Goal: Information Seeking & Learning: Learn about a topic

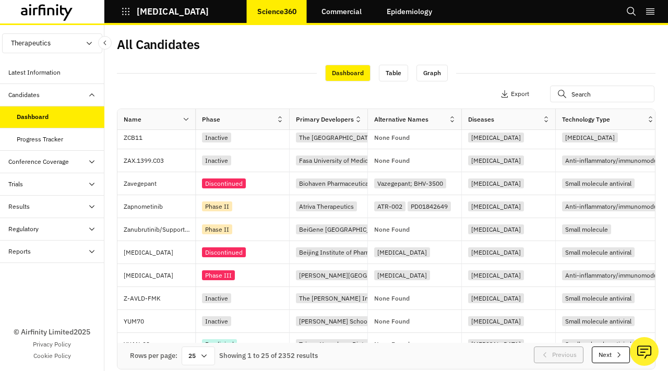
scroll to position [364, 0]
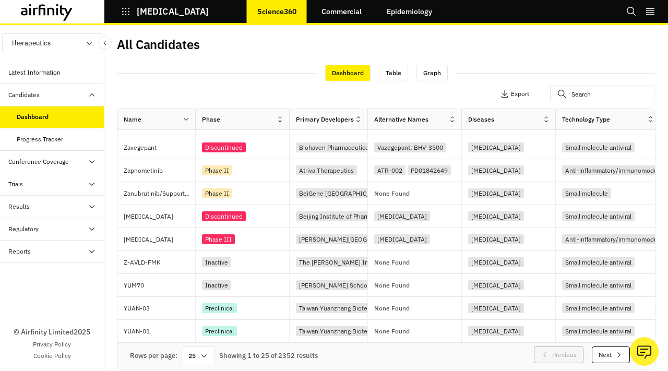
click at [523, 65] on div "Dashboard Table Graph" at bounding box center [386, 73] width 538 height 18
click at [608, 357] on button "Next" at bounding box center [611, 354] width 38 height 17
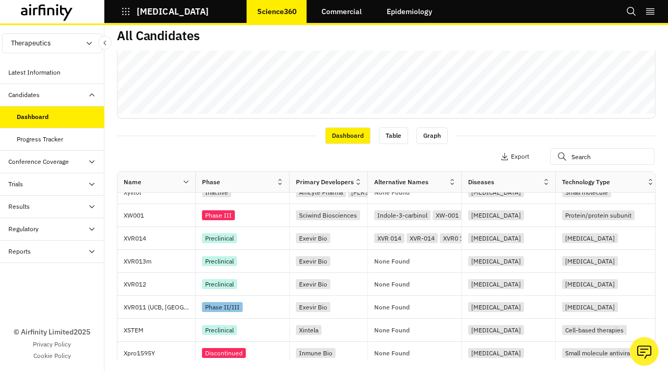
scroll to position [344, 0]
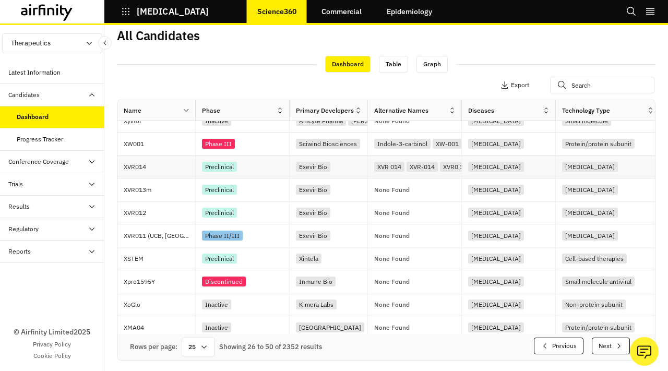
click at [435, 174] on div "XVR 014 XVR-014 XVR0 14 XVR0-14" at bounding box center [415, 166] width 94 height 23
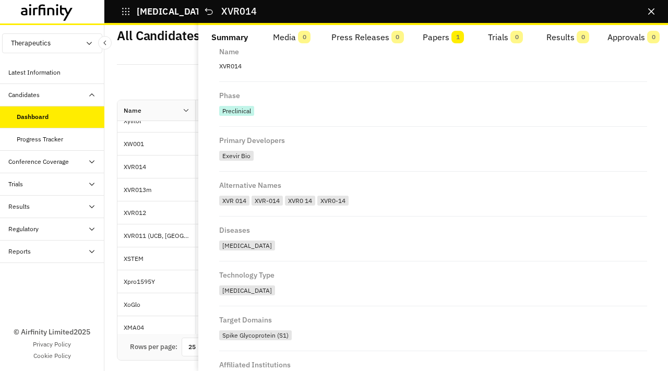
scroll to position [24, 0]
click at [651, 7] on button "Close" at bounding box center [651, 11] width 17 height 17
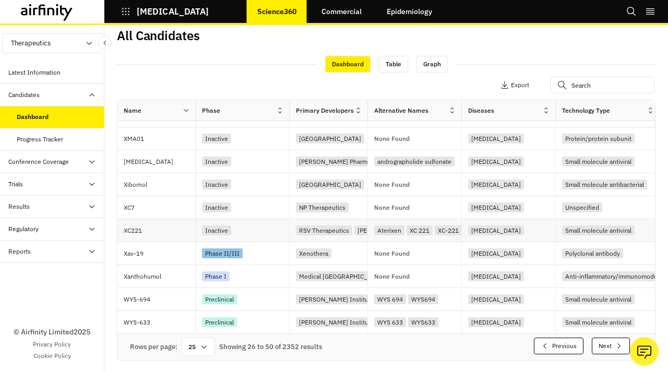
scroll to position [0, 3]
click at [521, 138] on div "COVID-19" at bounding box center [511, 138] width 87 height 14
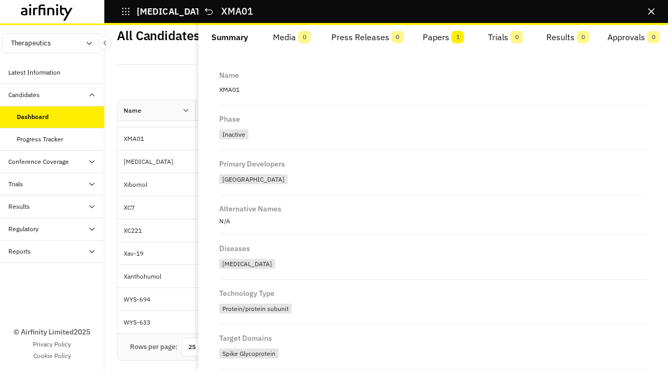
click at [448, 42] on button "Papers 1" at bounding box center [443, 37] width 62 height 25
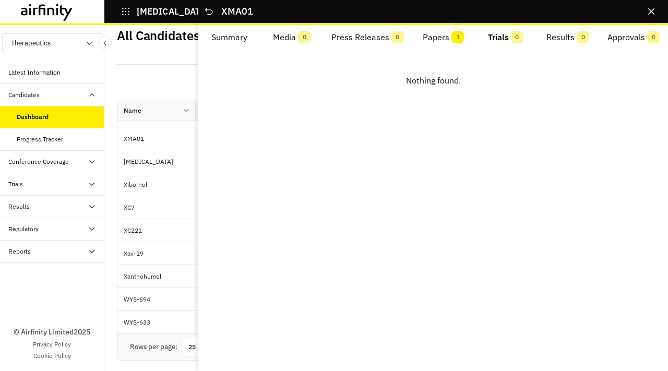
click at [490, 34] on button "Trials 0" at bounding box center [505, 37] width 62 height 25
click at [646, 5] on button "Close" at bounding box center [651, 11] width 17 height 17
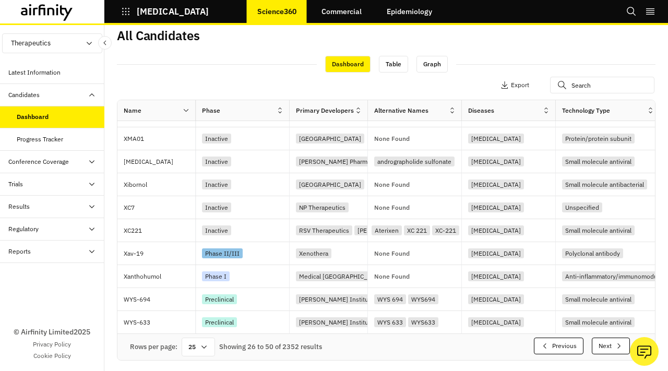
click at [554, 344] on button "Previous" at bounding box center [559, 346] width 50 height 17
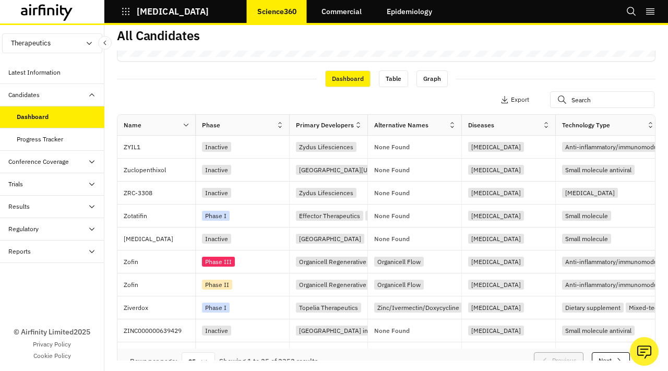
scroll to position [344, 0]
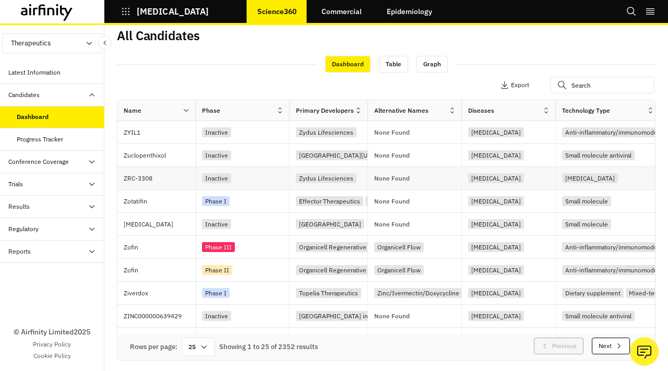
click at [486, 180] on div "COVID-19" at bounding box center [496, 178] width 56 height 10
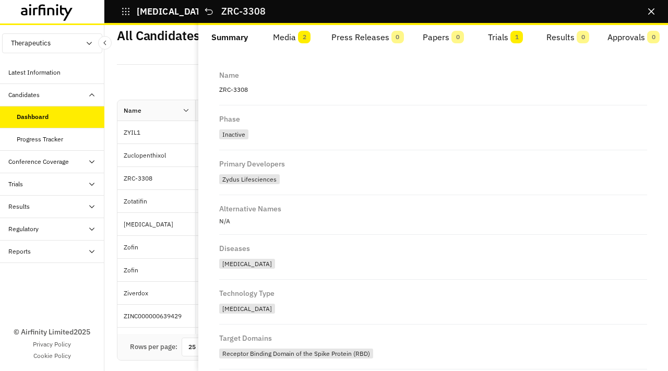
click at [147, 64] on div at bounding box center [217, 64] width 200 height 1
click at [501, 31] on button "Trials 1" at bounding box center [505, 37] width 62 height 25
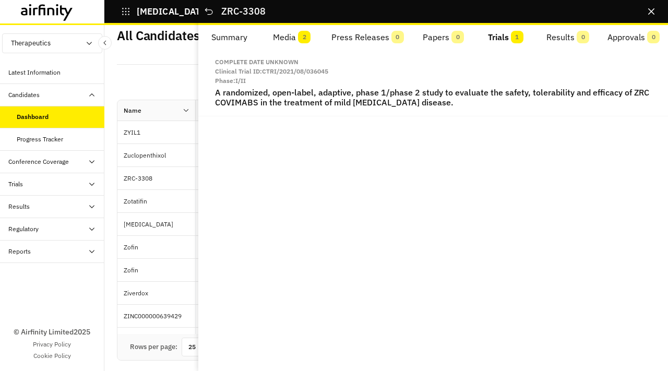
click at [377, 35] on button "Press Releases 0" at bounding box center [367, 37] width 89 height 25
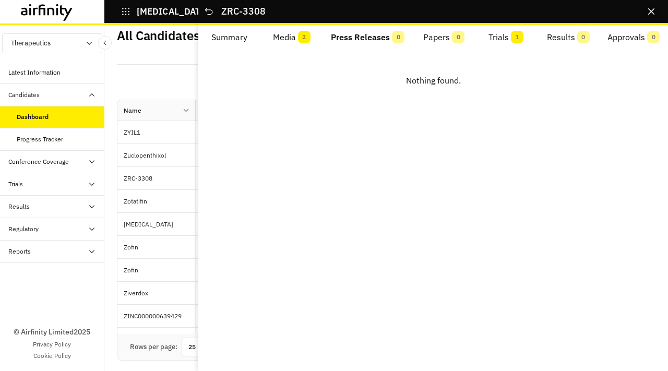
click at [654, 8] on icon "Close" at bounding box center [651, 11] width 6 height 6
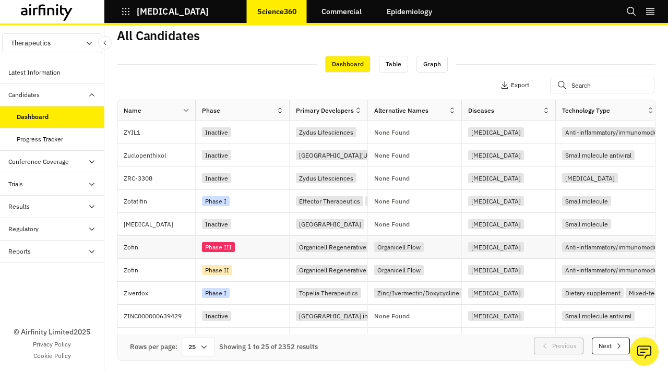
click at [385, 241] on div "Organicell Flow" at bounding box center [417, 247] width 87 height 14
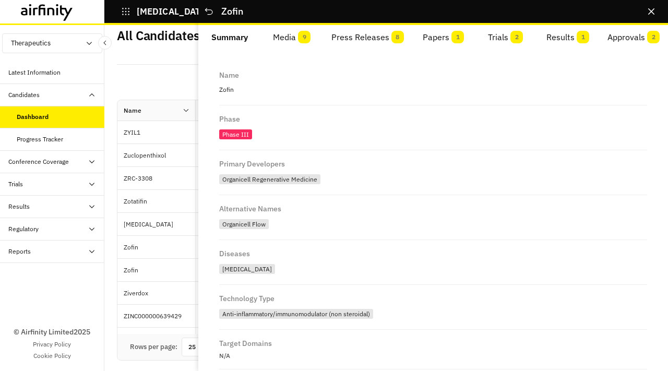
click at [391, 40] on button "Press Releases 8" at bounding box center [367, 37] width 89 height 25
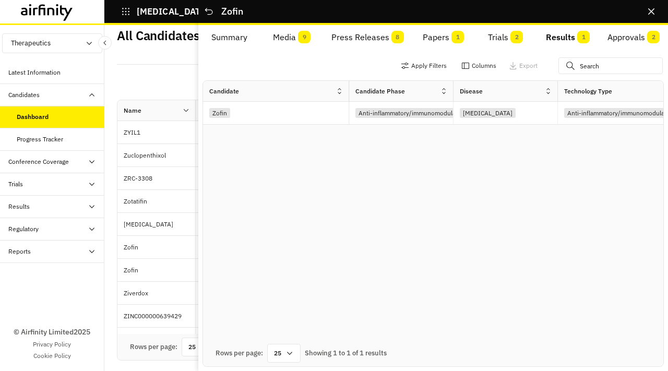
click at [569, 39] on button "Results 1" at bounding box center [568, 37] width 62 height 25
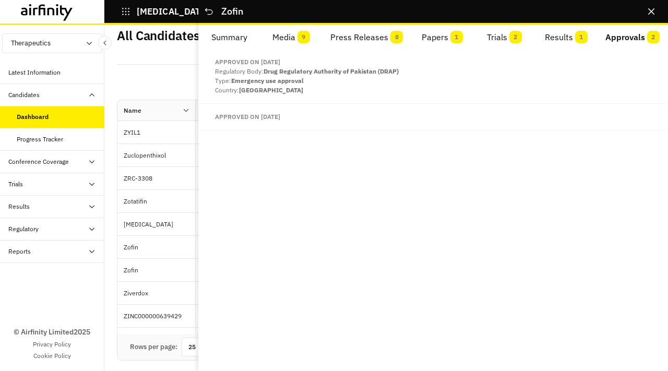
click at [641, 39] on button "Approvals 2" at bounding box center [632, 37] width 71 height 25
click at [652, 14] on icon "Close" at bounding box center [651, 11] width 6 height 6
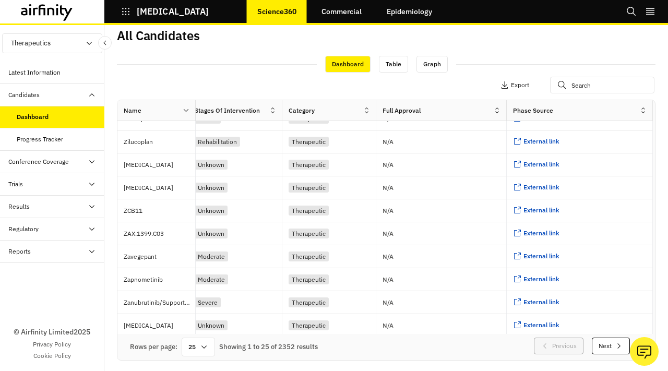
scroll to position [364, 1022]
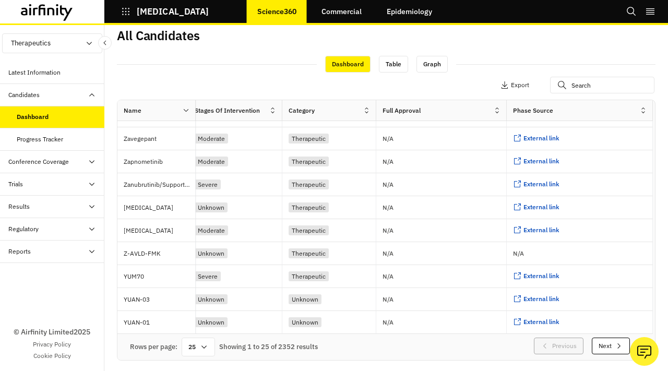
click at [611, 342] on button "Next" at bounding box center [611, 346] width 38 height 17
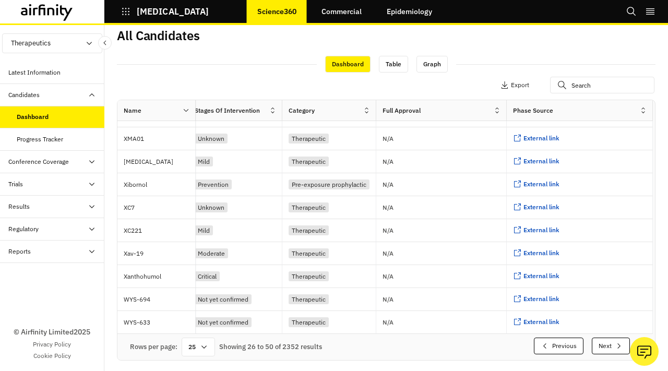
click at [611, 342] on button "Next" at bounding box center [611, 346] width 38 height 17
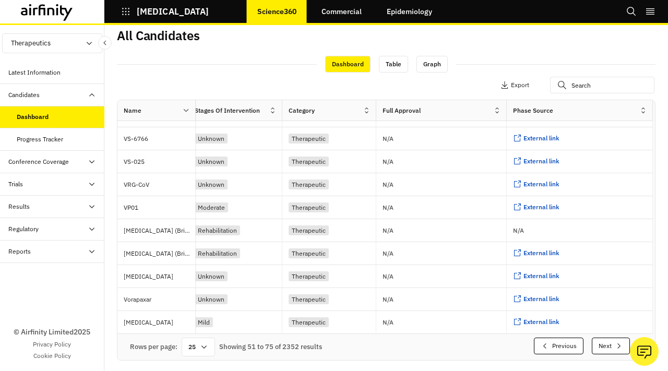
click at [611, 342] on button "Next" at bounding box center [611, 346] width 38 height 17
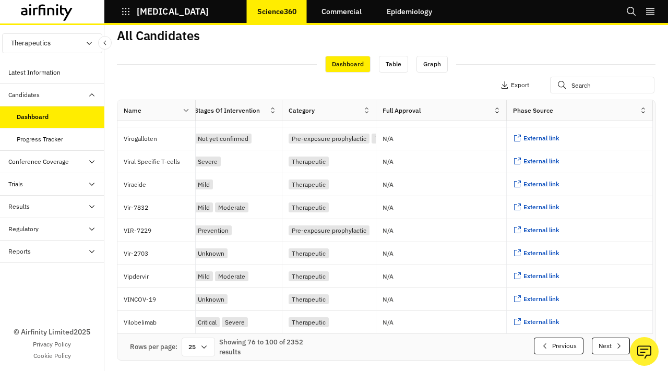
click at [611, 342] on button "Next" at bounding box center [611, 346] width 38 height 17
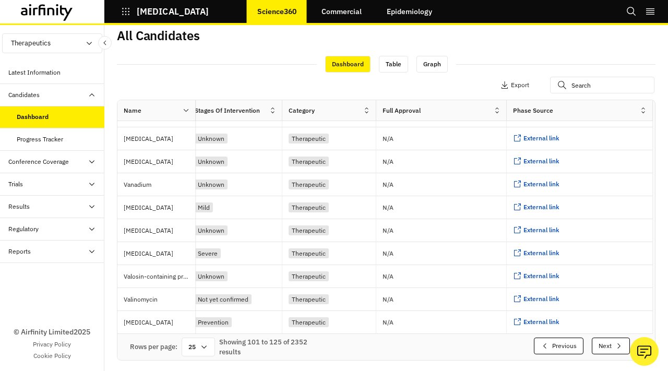
click at [611, 342] on button "Next" at bounding box center [611, 346] width 38 height 17
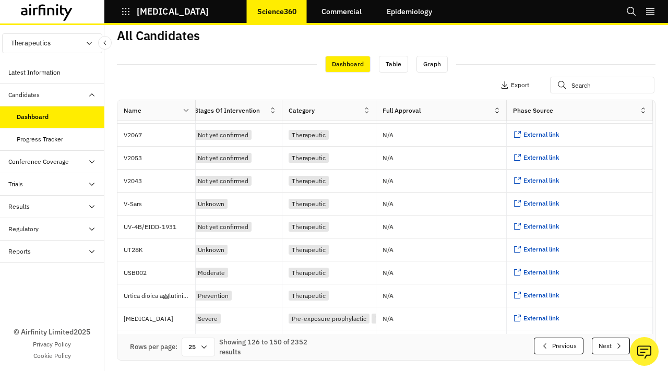
scroll to position [0, 1022]
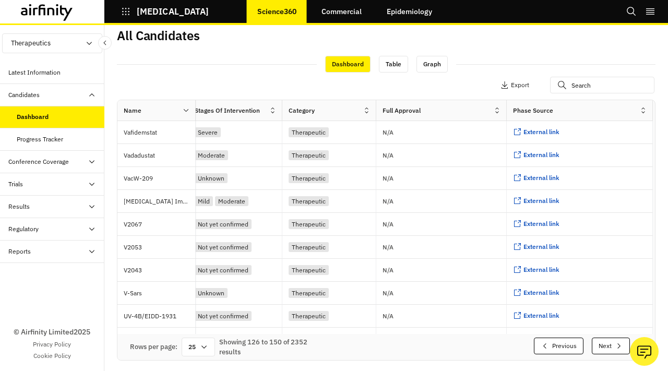
click at [613, 345] on button "Next" at bounding box center [611, 346] width 38 height 17
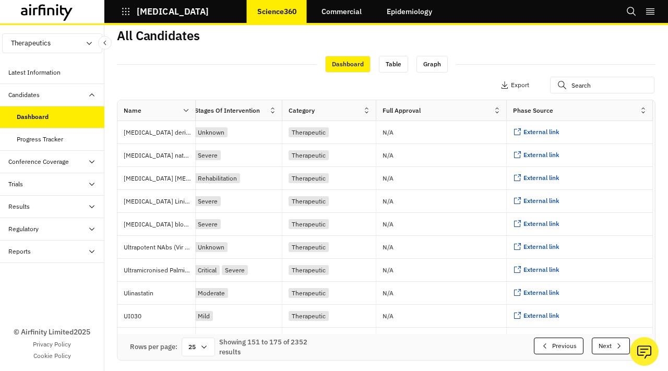
click at [613, 345] on button "Next" at bounding box center [611, 346] width 38 height 17
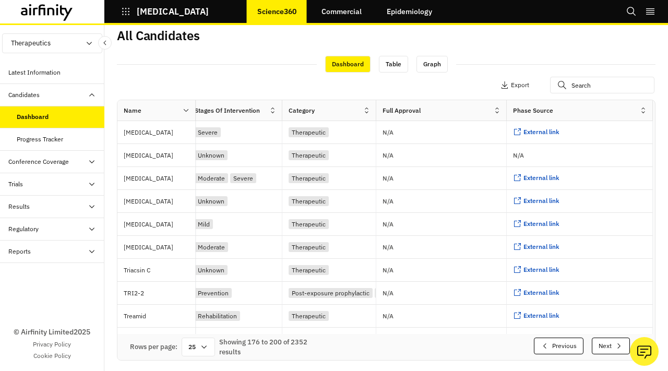
click at [613, 345] on button "Next" at bounding box center [611, 346] width 38 height 17
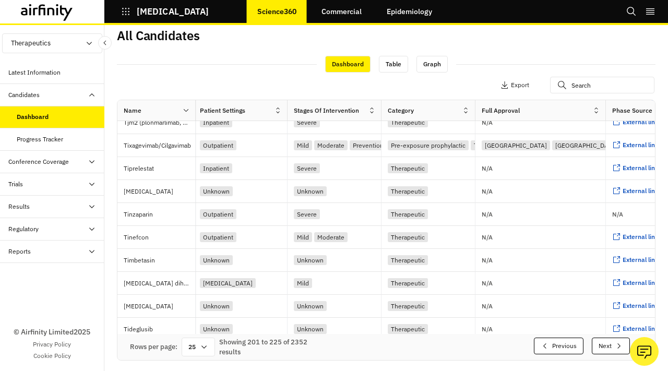
scroll to position [354, 948]
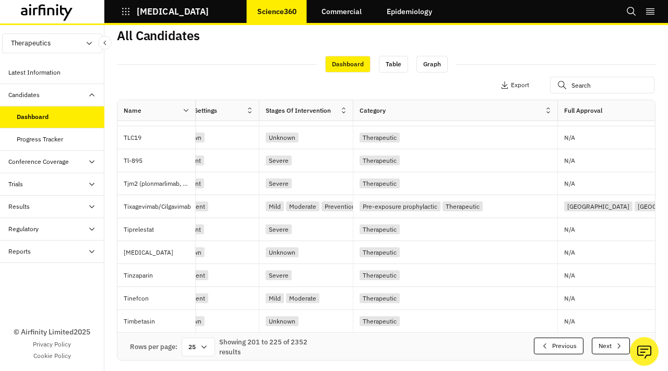
drag, startPoint x: 448, startPoint y: 109, endPoint x: 558, endPoint y: 103, distance: 110.8
click at [558, 103] on div "Name Phase Primary Developers Alternative Names Diseases Technology Type Target…" at bounding box center [1, 110] width 1665 height 21
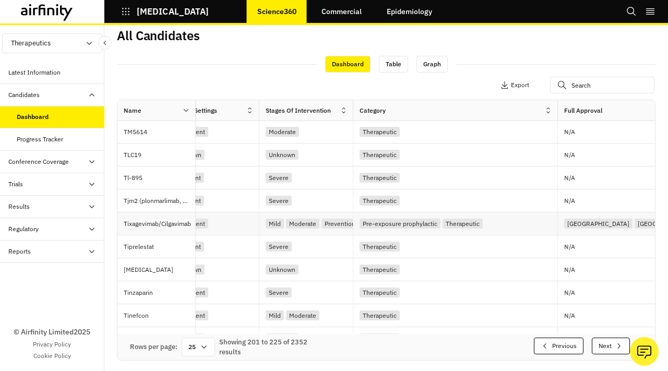
click at [489, 226] on div "Pre-exposure prophylactic Therapeutic" at bounding box center [458, 223] width 198 height 14
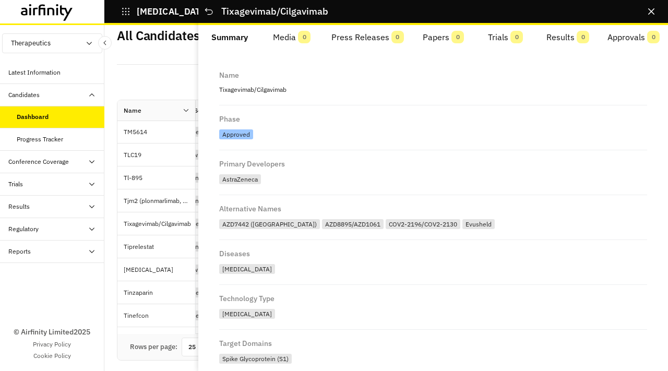
click at [308, 36] on span "0" at bounding box center [304, 37] width 13 height 13
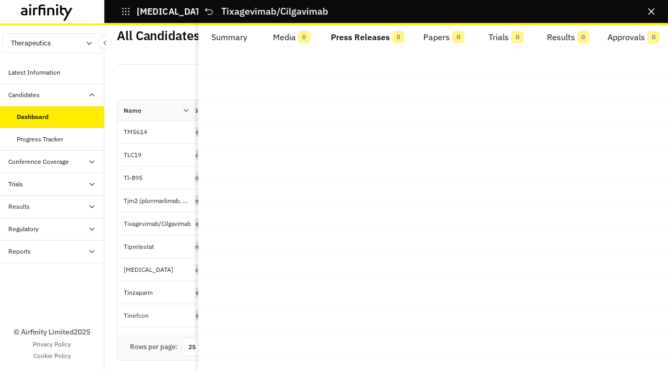
click at [362, 35] on button "Press Releases 0" at bounding box center [367, 37] width 90 height 25
click at [437, 35] on button "Papers 0" at bounding box center [444, 37] width 62 height 25
click at [651, 10] on icon "Close" at bounding box center [651, 11] width 6 height 6
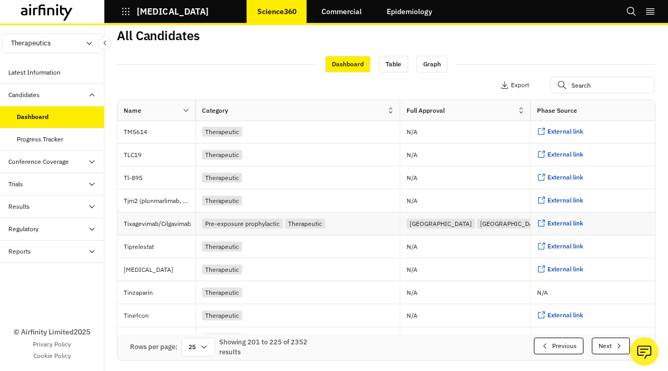
scroll to position [276, 1133]
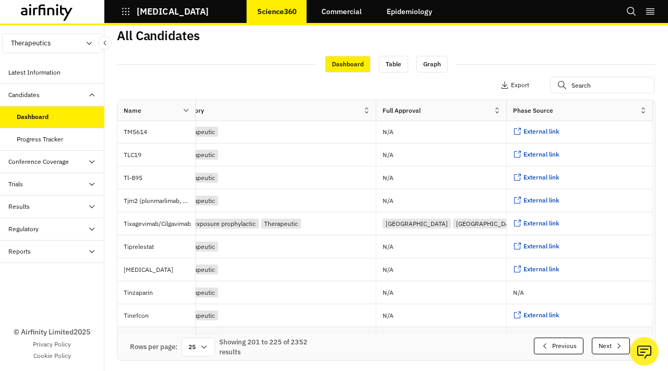
drag, startPoint x: 503, startPoint y: 333, endPoint x: 147, endPoint y: 329, distance: 356.3
click at [147, 329] on div "Name Phase Primary Developers Alternative Names Diseases Technology Type Target…" at bounding box center [385, 230] width 537 height 260
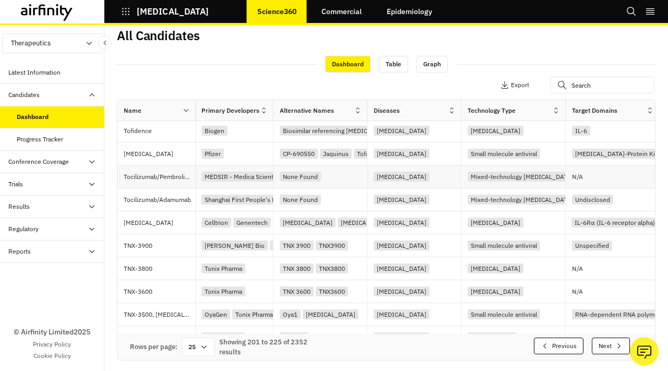
scroll to position [2, 0]
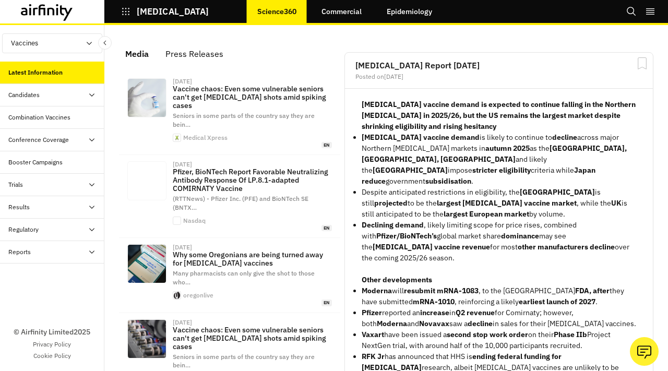
scroll to position [740, 313]
click at [54, 97] on div "Candidates" at bounding box center [56, 94] width 96 height 9
click at [54, 44] on button "Vaccines" at bounding box center [52, 43] width 100 height 20
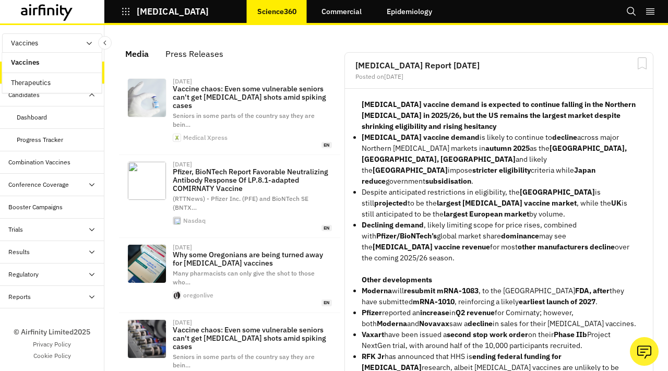
click at [48, 83] on p "Therapeutics" at bounding box center [31, 83] width 56 height 20
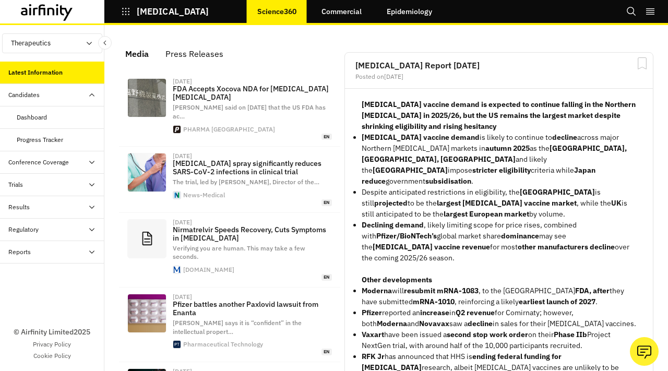
scroll to position [735, 313]
click at [48, 124] on div "Dashboard" at bounding box center [52, 117] width 104 height 22
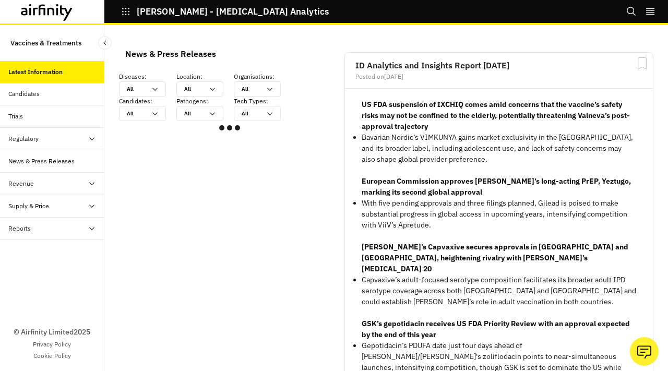
scroll to position [626, 313]
click at [35, 112] on div "Trials" at bounding box center [56, 116] width 96 height 9
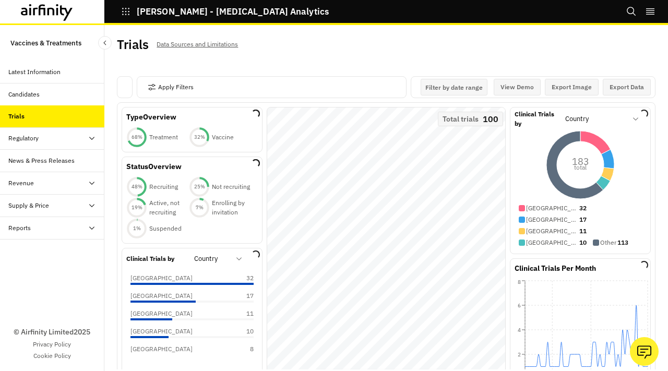
click at [50, 94] on div "Candidates" at bounding box center [56, 94] width 96 height 9
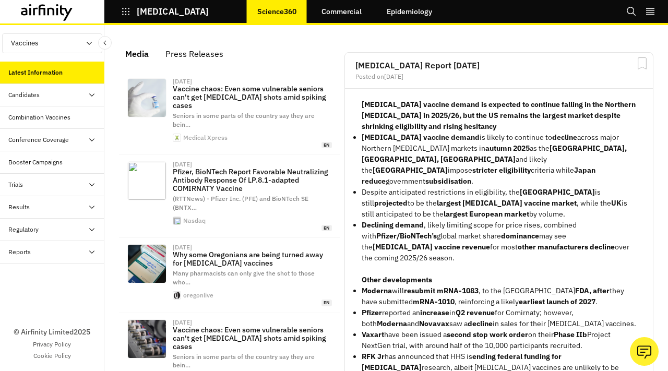
scroll to position [740, 313]
click at [68, 43] on button "Vaccines" at bounding box center [52, 43] width 100 height 20
click at [45, 87] on p "Therapeutics" at bounding box center [31, 83] width 56 height 20
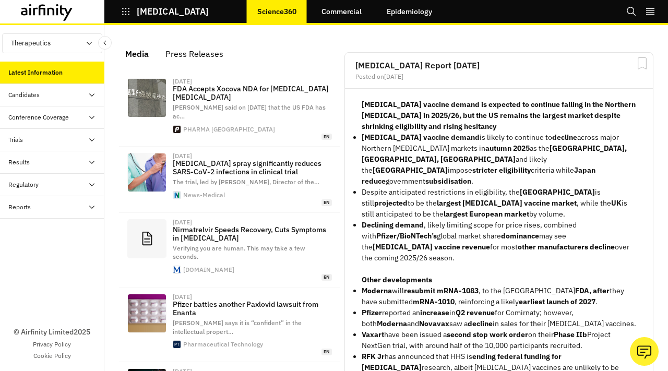
scroll to position [735, 313]
click at [44, 98] on div "Candidates" at bounding box center [56, 94] width 96 height 9
click at [40, 111] on div "Dashboard" at bounding box center [52, 117] width 104 height 22
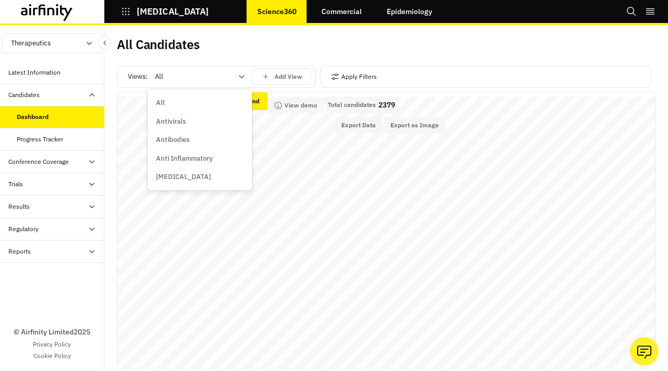
click at [212, 79] on div at bounding box center [193, 76] width 77 height 13
click at [188, 119] on div "Antivirals" at bounding box center [200, 121] width 88 height 10
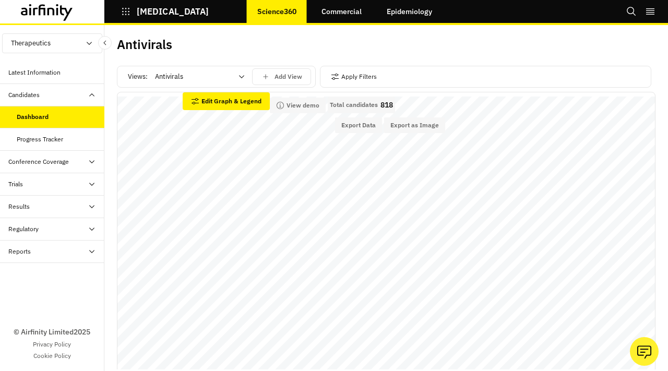
click at [205, 81] on div at bounding box center [193, 76] width 77 height 13
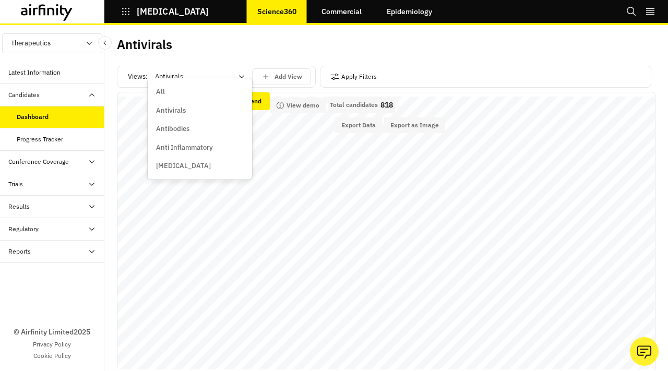
scroll to position [15, 0]
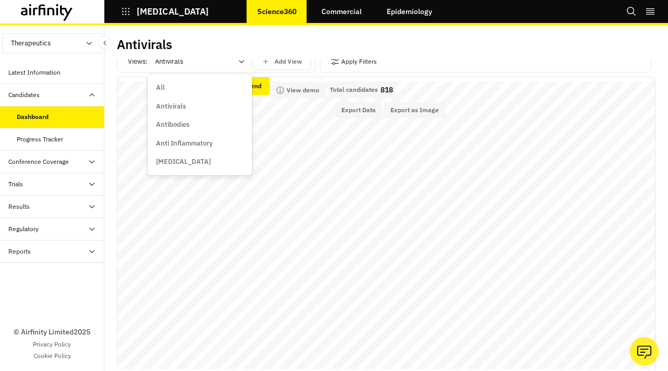
click at [206, 128] on div "Antibodies" at bounding box center [200, 124] width 88 height 10
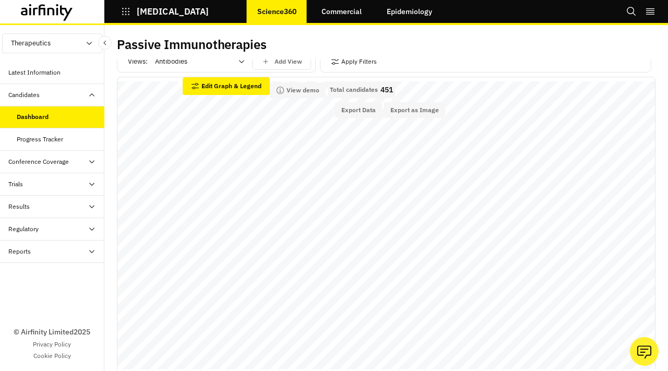
scroll to position [0, 0]
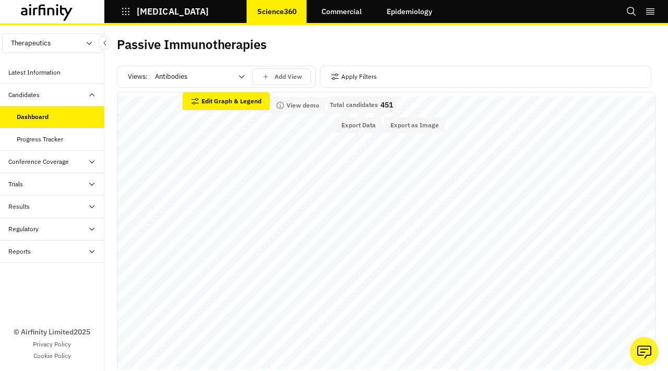
click at [229, 75] on div at bounding box center [193, 76] width 77 height 13
click at [125, 14] on icon "button" at bounding box center [125, 11] width 9 height 9
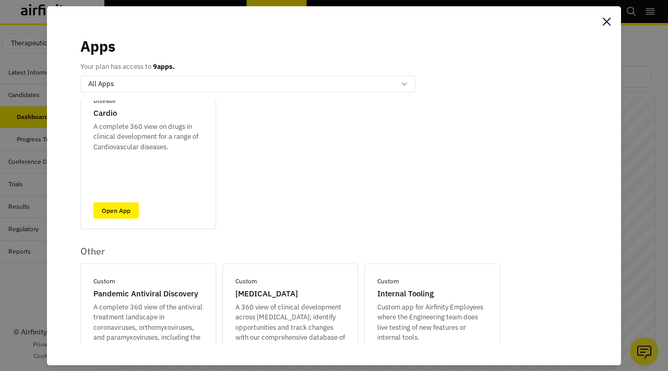
scroll to position [442, 0]
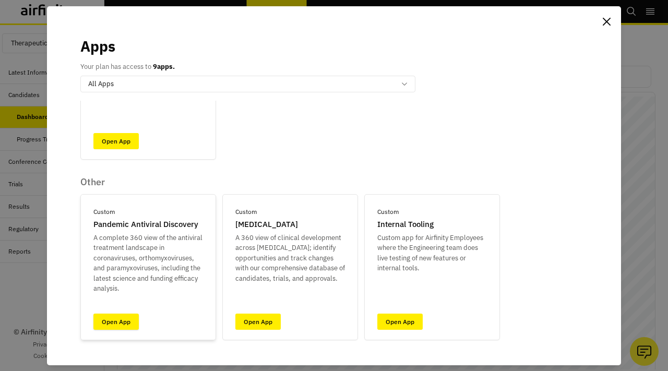
click at [120, 326] on link "Open App" at bounding box center [115, 322] width 45 height 16
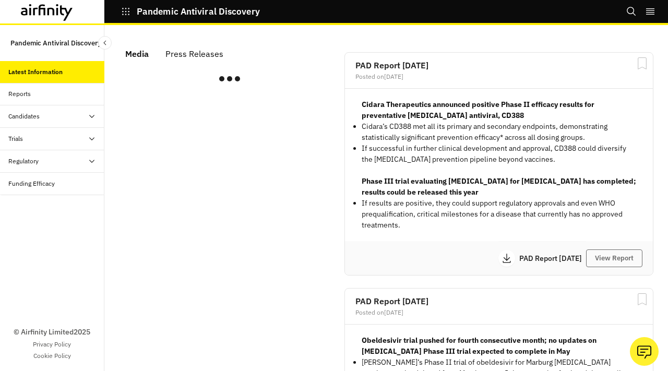
scroll to position [725, 313]
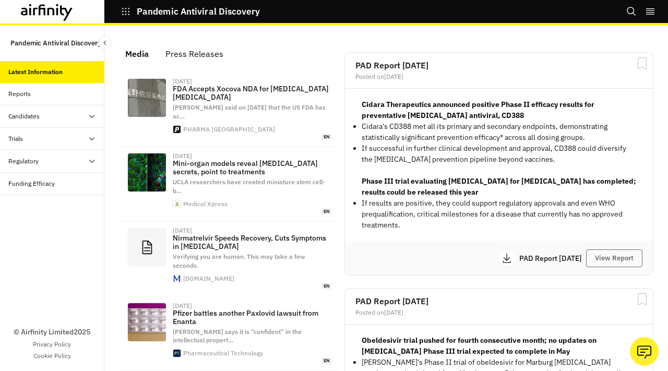
click at [55, 119] on div "Candidates" at bounding box center [56, 116] width 96 height 9
click at [45, 143] on div "Table" at bounding box center [52, 139] width 104 height 22
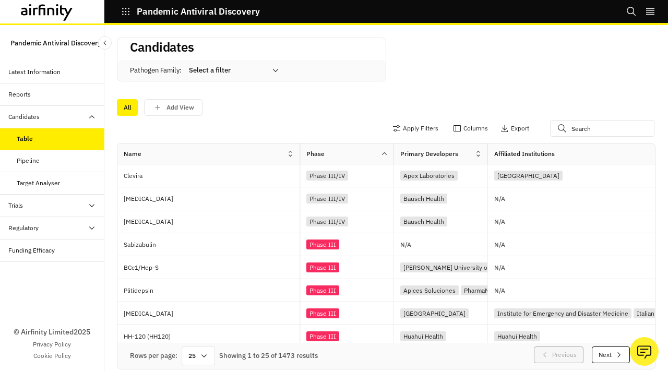
click at [486, 55] on div "Candidates Pathogen Family : Select a filter" at bounding box center [386, 66] width 538 height 56
click at [609, 359] on button "Next" at bounding box center [611, 354] width 38 height 17
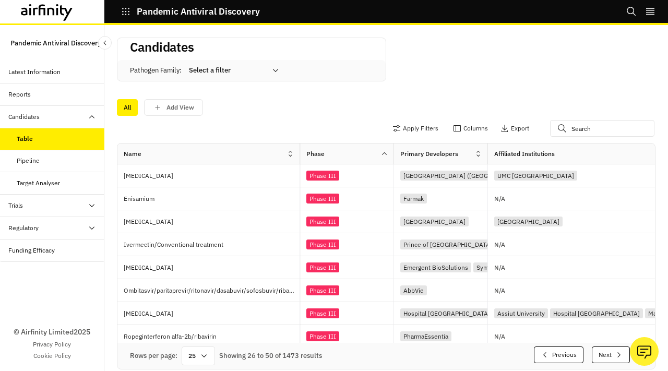
click at [609, 359] on button "Next" at bounding box center [611, 354] width 38 height 17
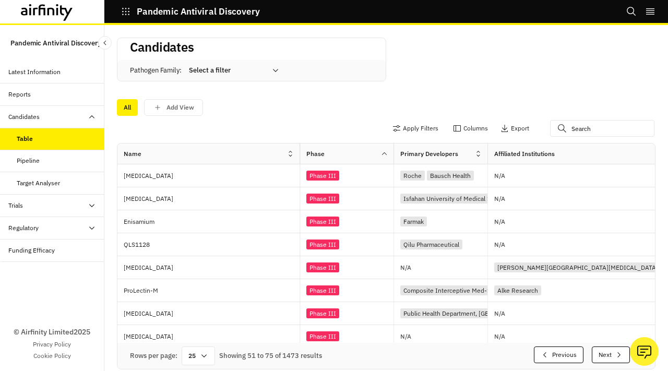
click at [609, 359] on button "Next" at bounding box center [611, 354] width 38 height 17
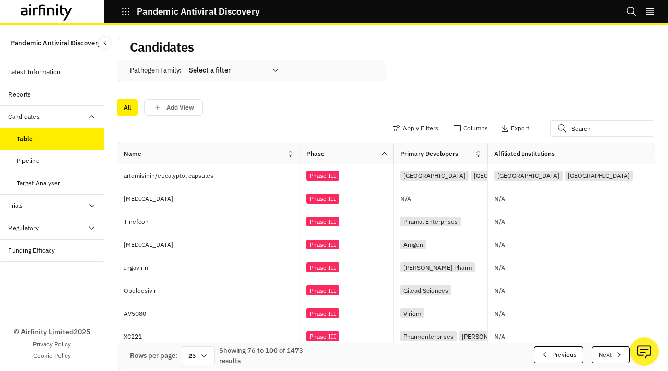
click at [609, 359] on button "Next" at bounding box center [611, 354] width 38 height 17
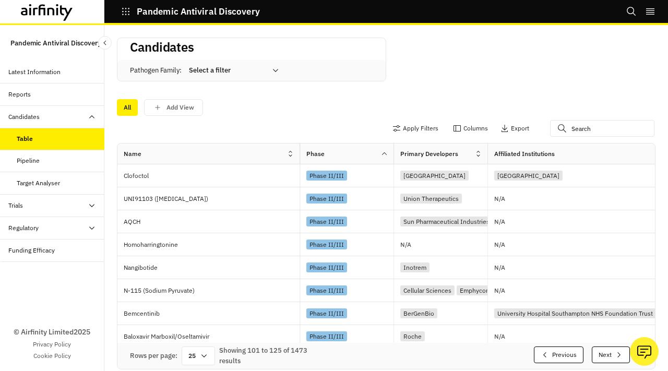
click at [609, 359] on button "Next" at bounding box center [611, 354] width 38 height 17
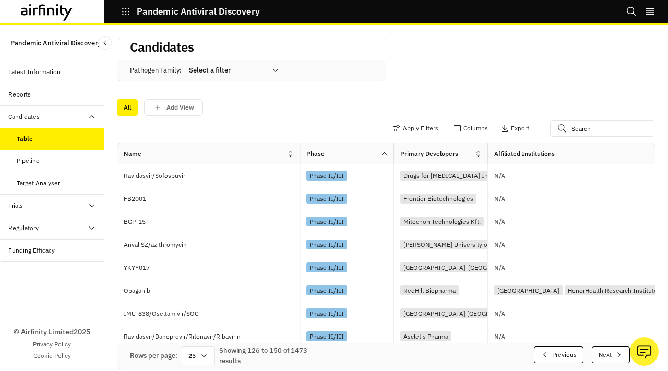
click at [609, 359] on button "Next" at bounding box center [611, 354] width 38 height 17
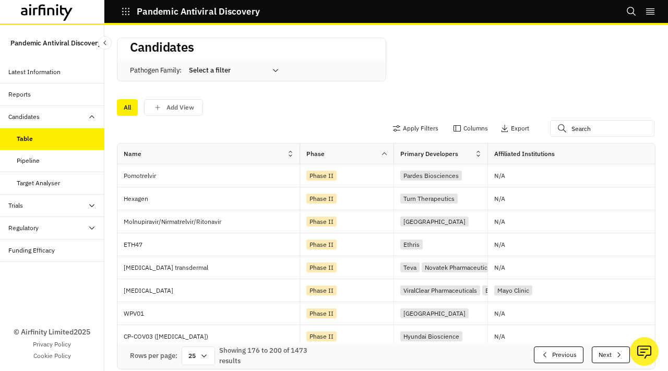
click at [609, 359] on button "Next" at bounding box center [611, 354] width 38 height 17
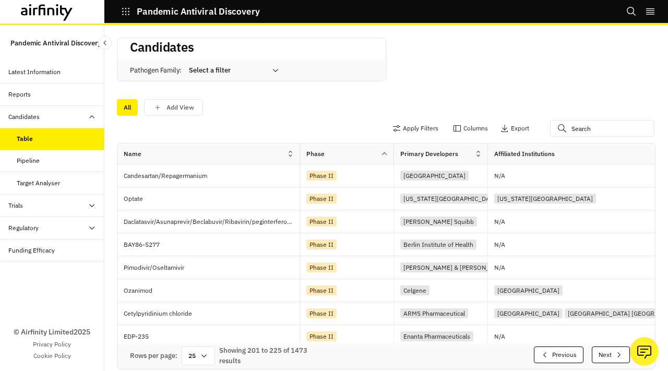
click at [609, 359] on button "Next" at bounding box center [611, 354] width 38 height 17
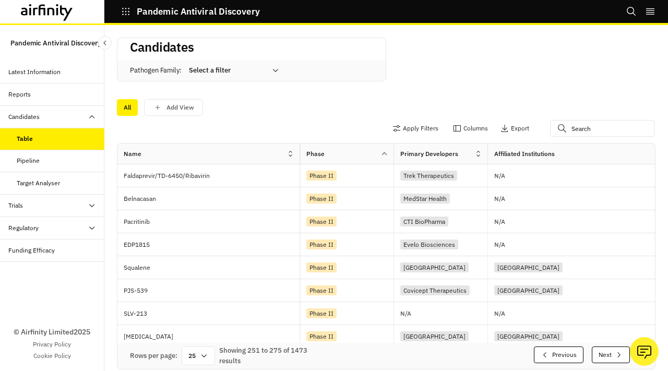
click at [609, 359] on button "Next" at bounding box center [611, 354] width 38 height 17
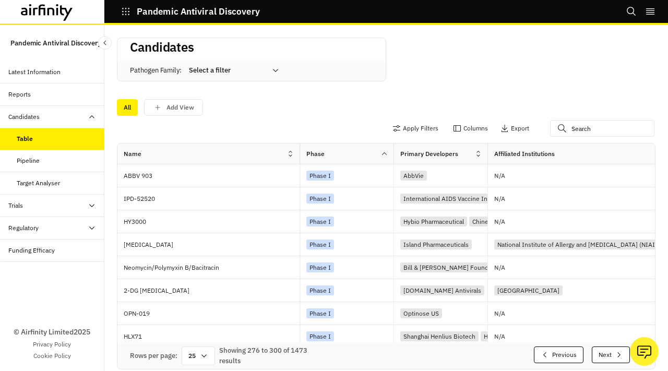
click at [609, 359] on button "Next" at bounding box center [611, 354] width 38 height 17
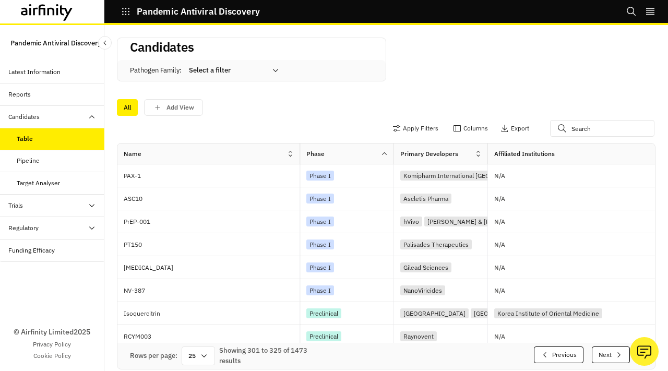
click at [609, 359] on button "Next" at bounding box center [611, 354] width 38 height 17
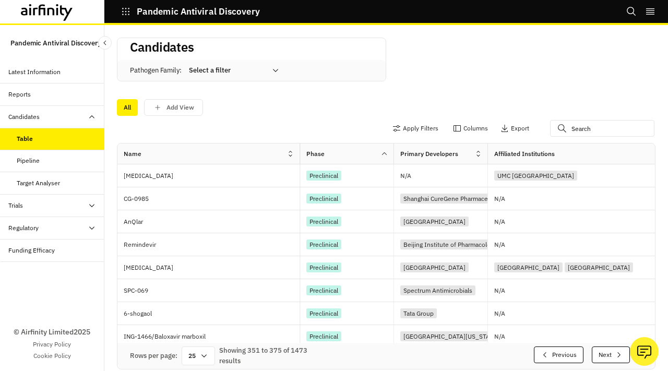
click at [609, 359] on button "Next" at bounding box center [611, 354] width 38 height 17
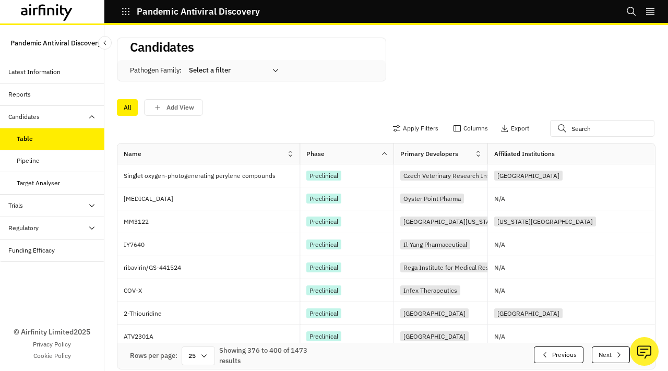
click at [609, 359] on button "Next" at bounding box center [611, 354] width 38 height 17
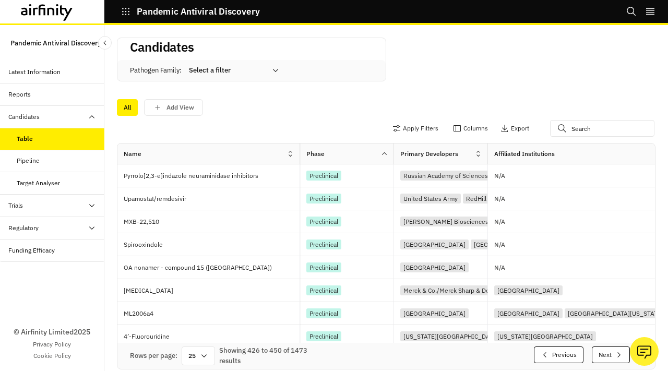
click at [609, 359] on button "Next" at bounding box center [611, 354] width 38 height 17
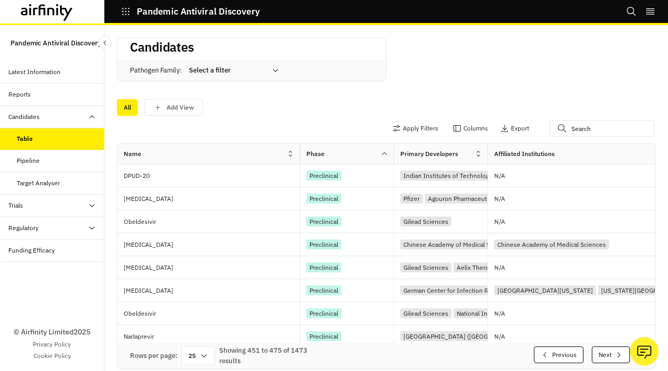
click at [609, 359] on button "Next" at bounding box center [611, 354] width 38 height 17
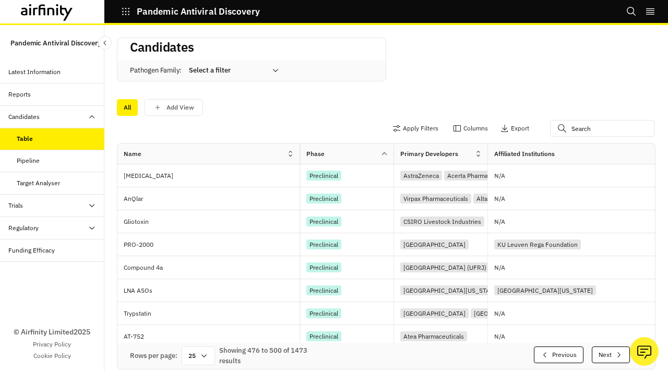
click at [609, 359] on button "Next" at bounding box center [611, 354] width 38 height 17
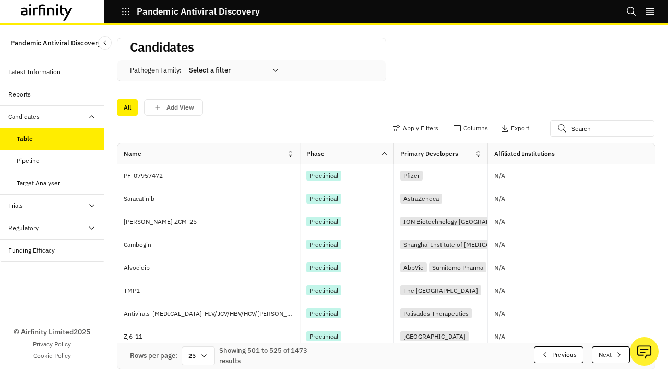
click at [609, 359] on button "Next" at bounding box center [611, 354] width 38 height 17
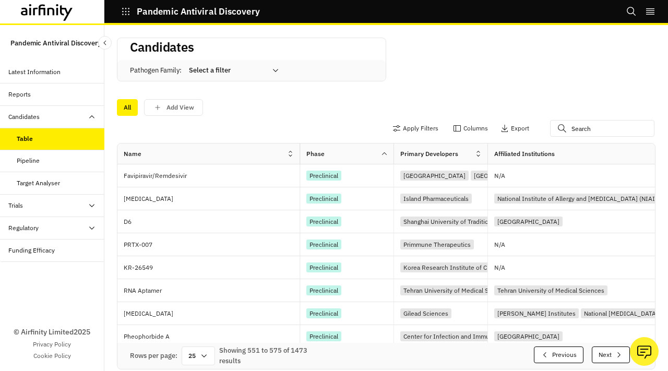
click at [609, 359] on button "Next" at bounding box center [611, 354] width 38 height 17
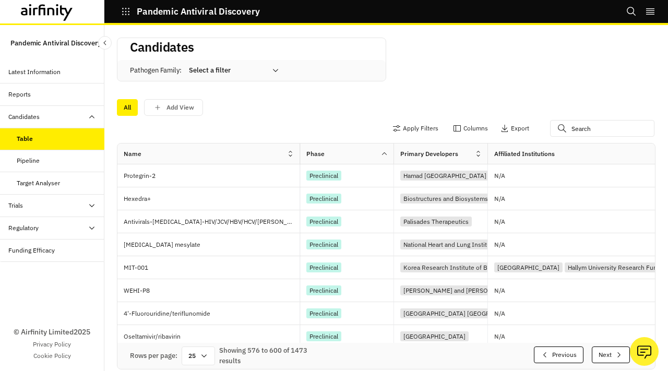
click at [609, 359] on button "Next" at bounding box center [611, 354] width 38 height 17
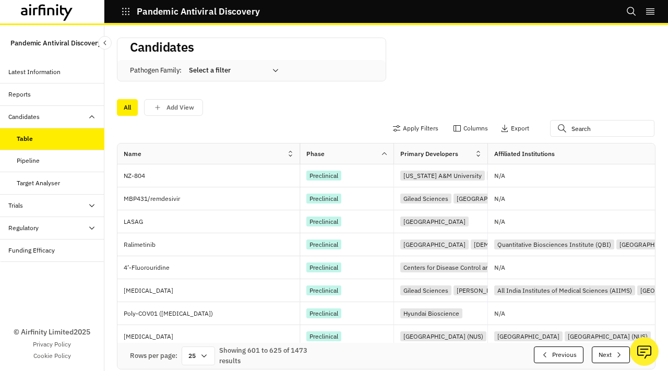
click at [609, 359] on button "Next" at bounding box center [611, 354] width 38 height 17
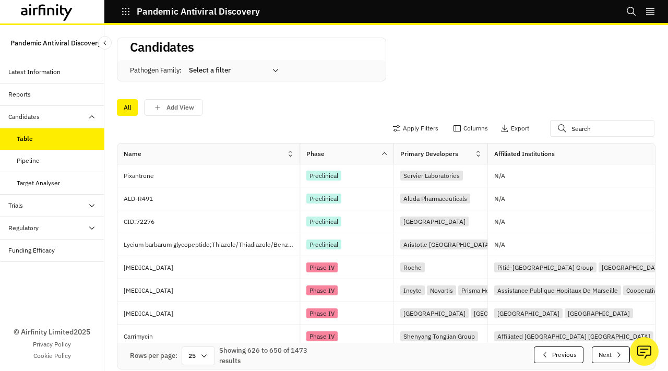
click at [609, 359] on button "Next" at bounding box center [611, 354] width 38 height 17
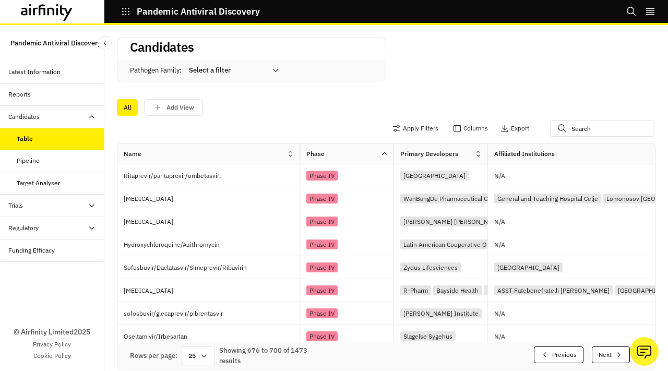
click at [609, 359] on button "Next" at bounding box center [611, 354] width 38 height 17
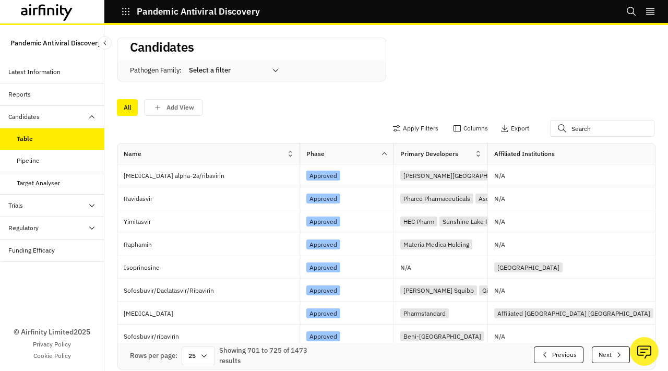
click at [609, 359] on button "Next" at bounding box center [611, 354] width 38 height 17
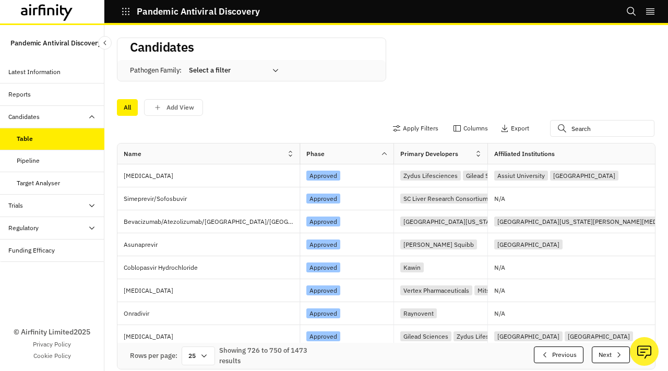
click at [609, 359] on button "Next" at bounding box center [611, 354] width 38 height 17
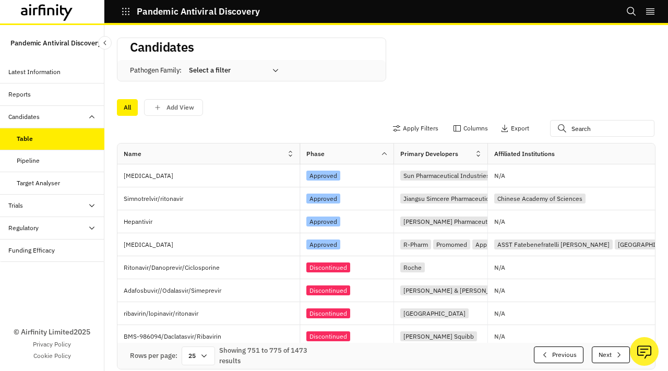
click at [609, 359] on button "Next" at bounding box center [611, 354] width 38 height 17
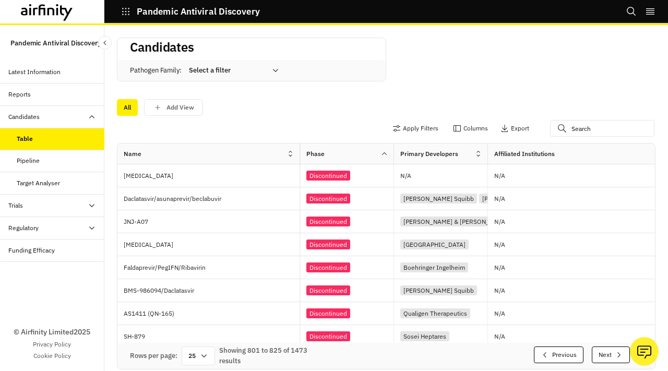
click at [609, 359] on button "Next" at bounding box center [611, 354] width 38 height 17
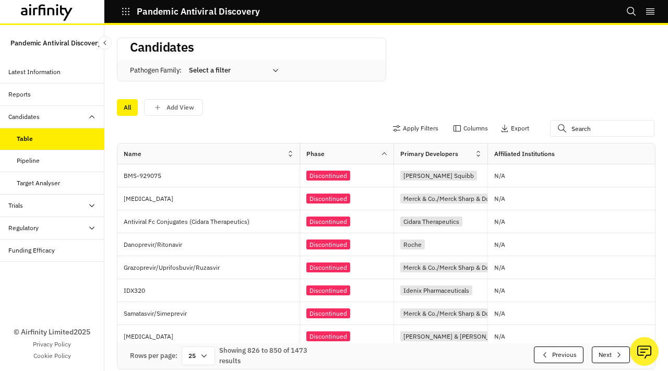
click at [609, 359] on button "Next" at bounding box center [611, 354] width 38 height 17
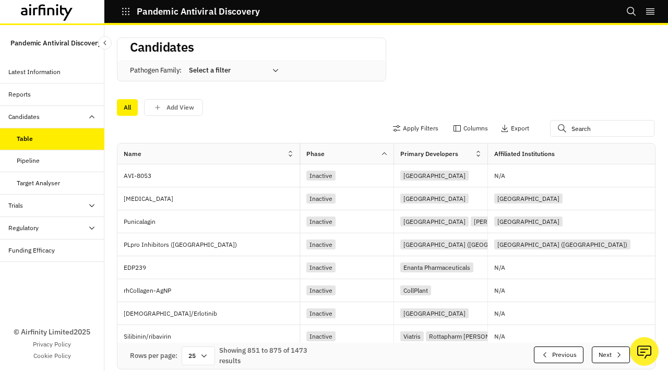
click at [609, 359] on button "Next" at bounding box center [611, 354] width 38 height 17
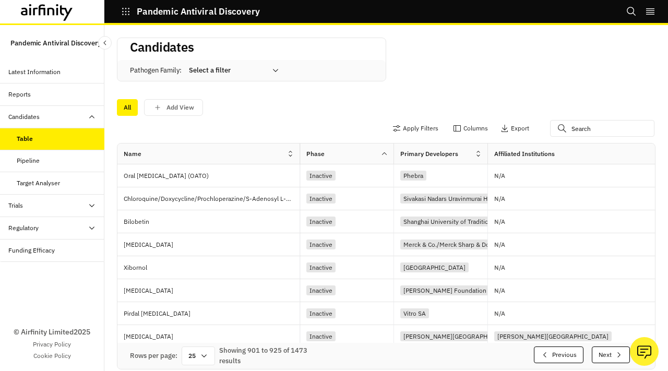
click at [609, 359] on button "Next" at bounding box center [611, 354] width 38 height 17
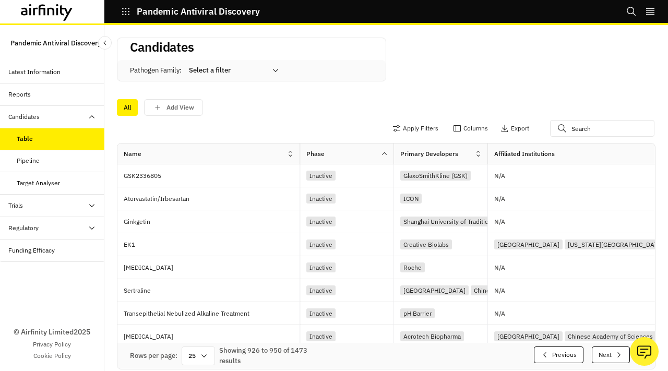
click at [609, 359] on button "Next" at bounding box center [611, 354] width 38 height 17
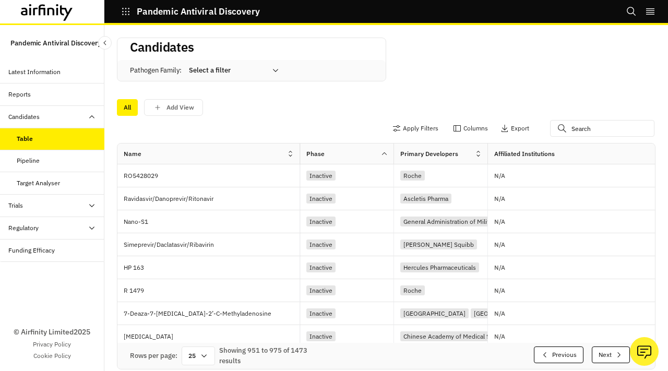
click at [609, 359] on button "Next" at bounding box center [611, 354] width 38 height 17
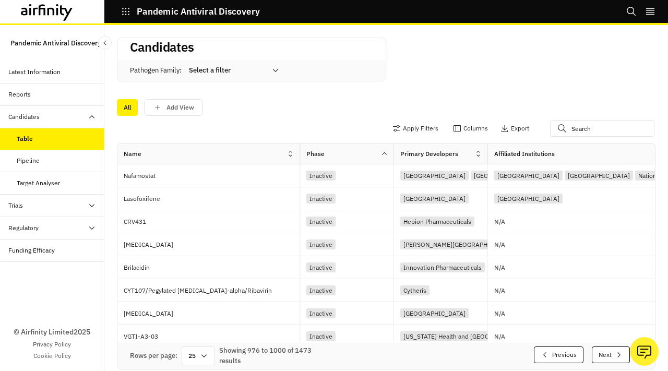
click at [609, 359] on button "Next" at bounding box center [611, 354] width 38 height 17
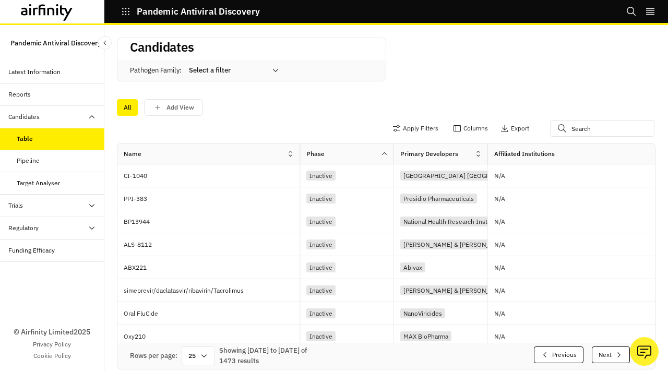
click at [609, 359] on button "Next" at bounding box center [611, 354] width 38 height 17
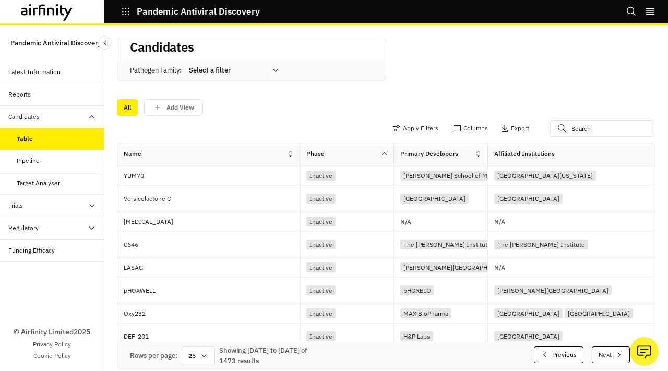
click at [609, 359] on button "Next" at bounding box center [611, 354] width 38 height 17
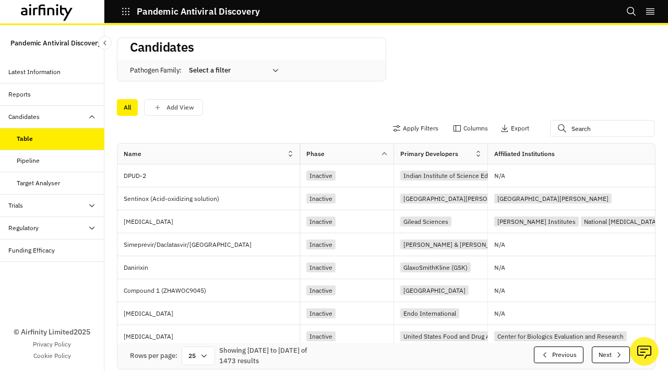
click at [609, 359] on button "Next" at bounding box center [611, 354] width 38 height 17
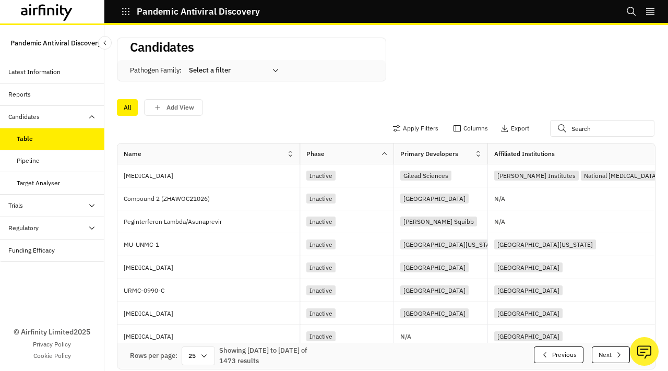
click at [609, 359] on button "Next" at bounding box center [611, 354] width 38 height 17
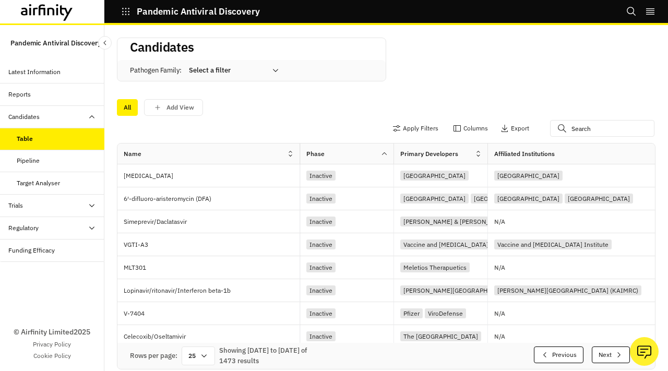
click at [609, 359] on button "Next" at bounding box center [611, 354] width 38 height 17
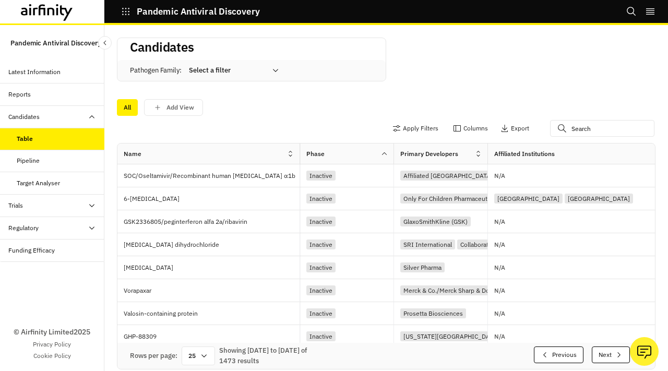
click at [609, 359] on button "Next" at bounding box center [611, 354] width 38 height 17
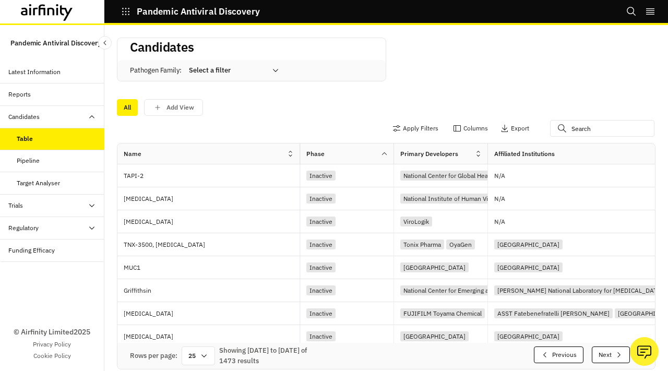
click at [609, 359] on button "Next" at bounding box center [611, 354] width 38 height 17
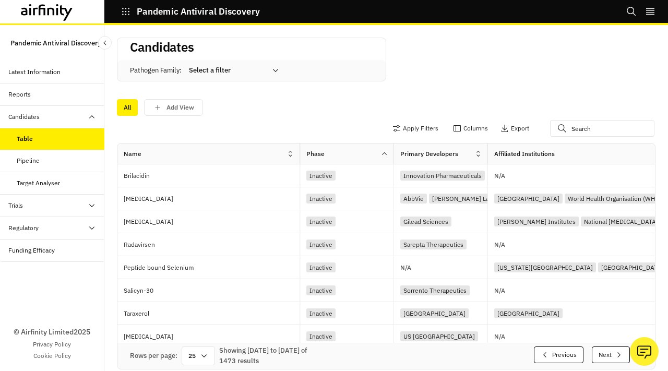
click at [609, 359] on button "Next" at bounding box center [611, 354] width 38 height 17
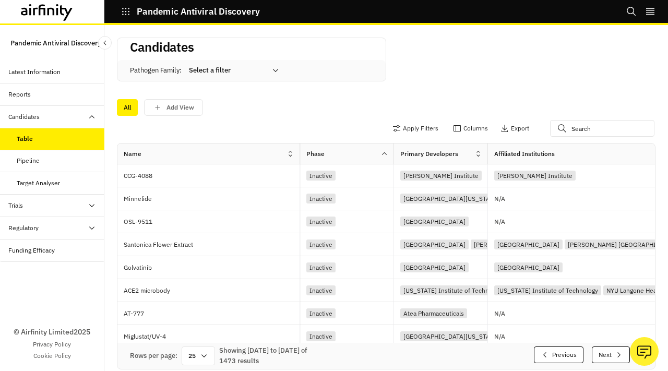
click at [609, 359] on button "Next" at bounding box center [611, 354] width 38 height 17
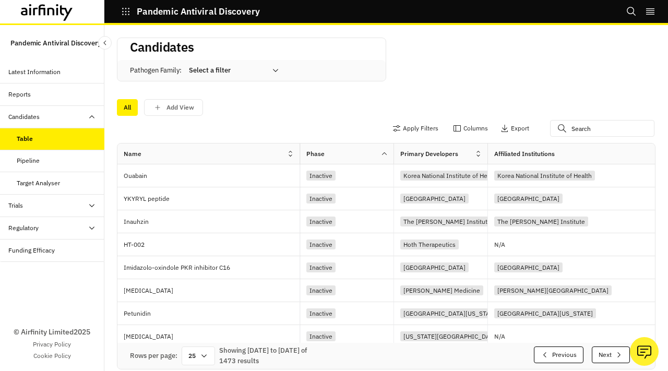
click at [609, 359] on button "Next" at bounding box center [611, 354] width 38 height 17
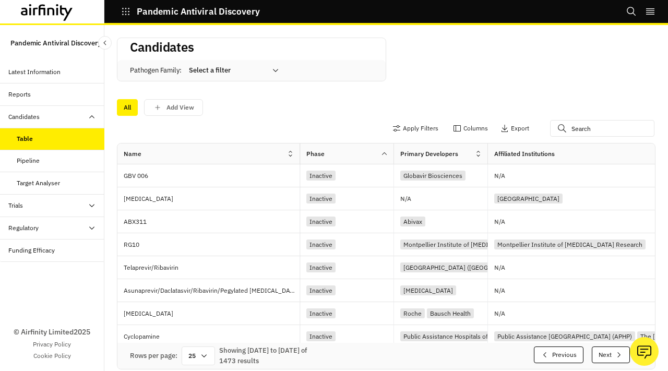
click at [609, 359] on button "Next" at bounding box center [611, 354] width 38 height 17
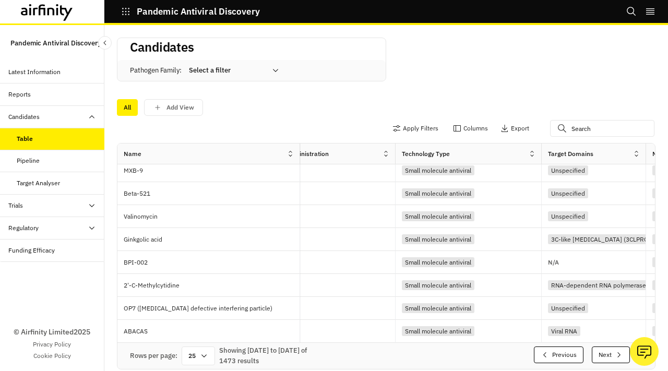
scroll to position [9, 0]
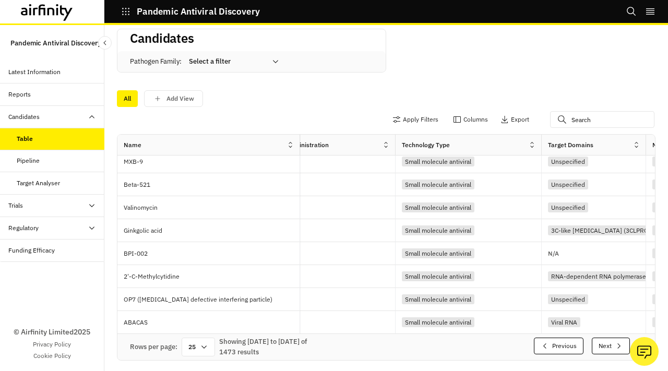
click at [612, 354] on div "Rows per page: 25 Showing 1351 to 1375 of 1473 results Previous Next" at bounding box center [385, 347] width 537 height 26
click at [609, 349] on button "Next" at bounding box center [611, 346] width 38 height 17
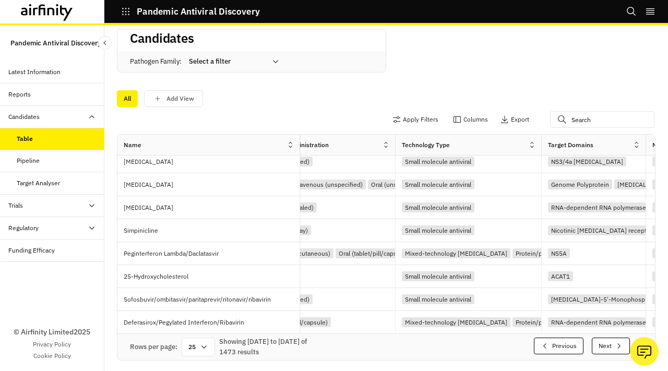
click at [609, 349] on button "Next" at bounding box center [611, 346] width 38 height 17
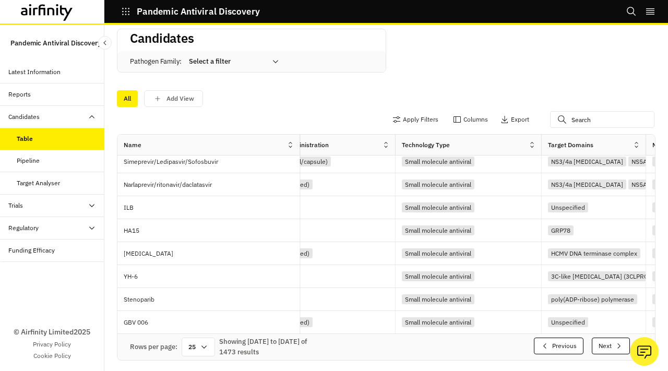
click at [609, 349] on button "Next" at bounding box center [611, 346] width 38 height 17
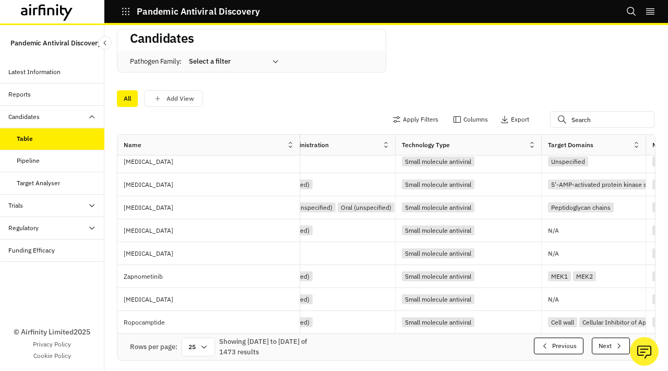
click at [609, 349] on button "Next" at bounding box center [611, 346] width 38 height 17
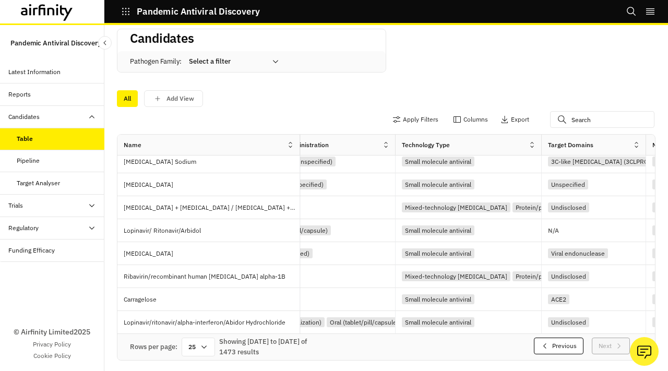
scroll to position [352, 1021]
click at [563, 348] on button "Previous" at bounding box center [559, 346] width 50 height 17
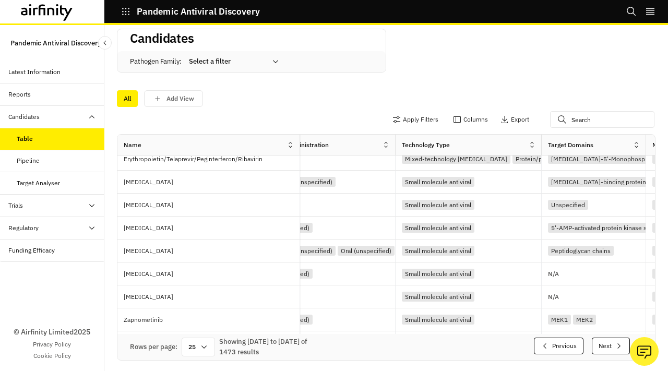
click at [563, 348] on button "Previous" at bounding box center [559, 346] width 50 height 17
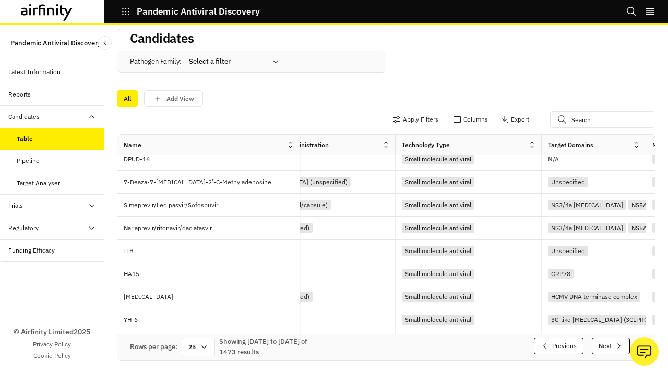
click at [563, 348] on button "Previous" at bounding box center [559, 346] width 50 height 17
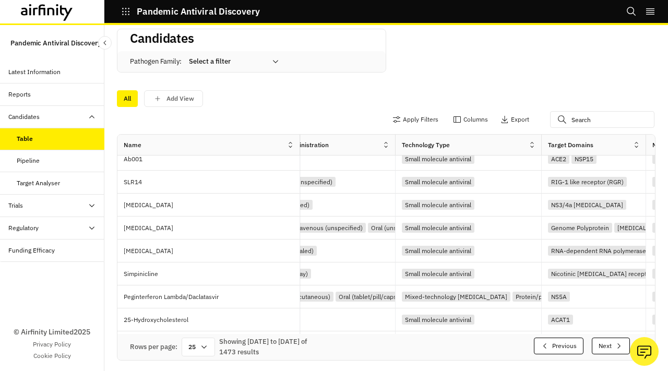
click at [563, 348] on button "Previous" at bounding box center [559, 346] width 50 height 17
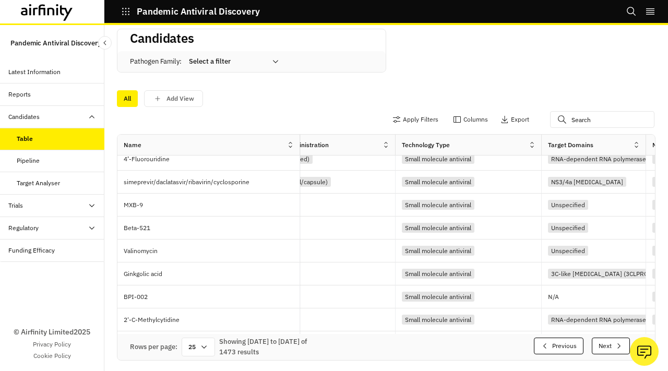
click at [563, 348] on button "Previous" at bounding box center [559, 346] width 50 height 17
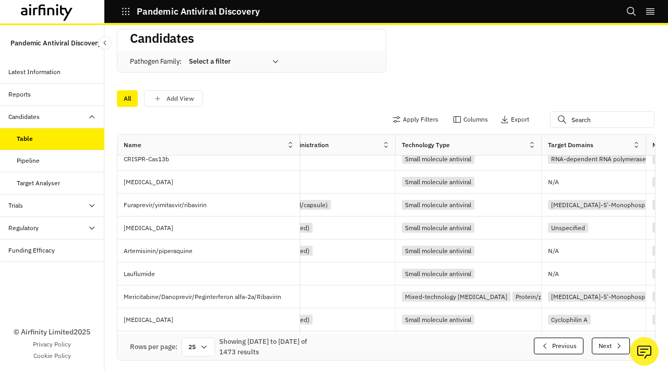
click at [563, 348] on button "Previous" at bounding box center [559, 346] width 50 height 17
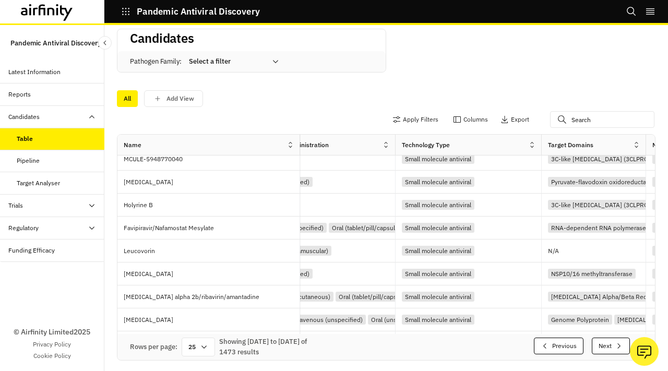
click at [563, 348] on button "Previous" at bounding box center [559, 346] width 50 height 17
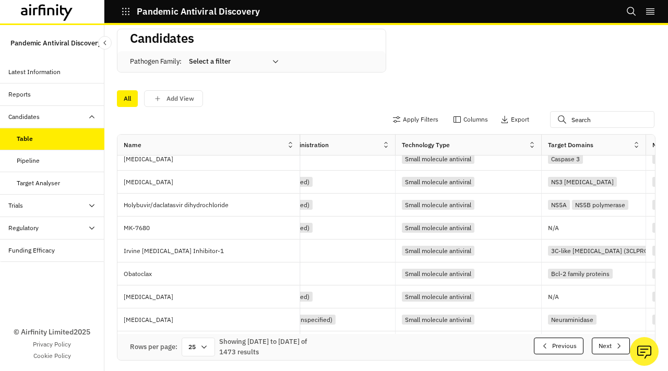
click at [563, 348] on button "Previous" at bounding box center [559, 346] width 50 height 17
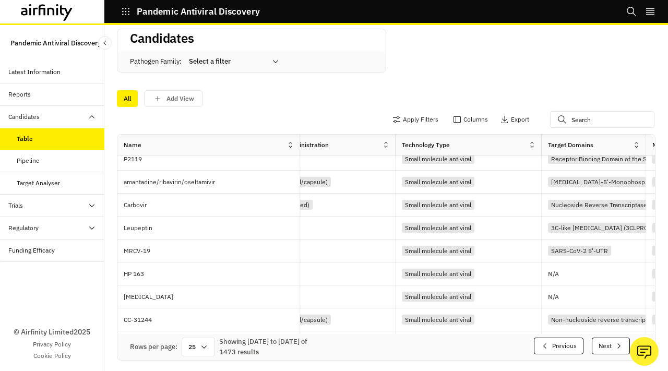
click at [563, 348] on button "Previous" at bounding box center [559, 346] width 50 height 17
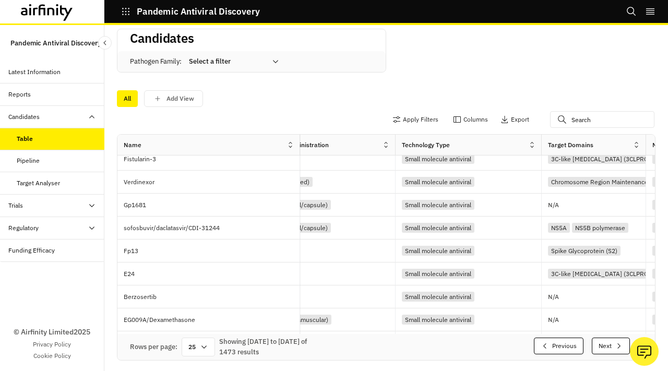
click at [563, 348] on button "Previous" at bounding box center [559, 346] width 50 height 17
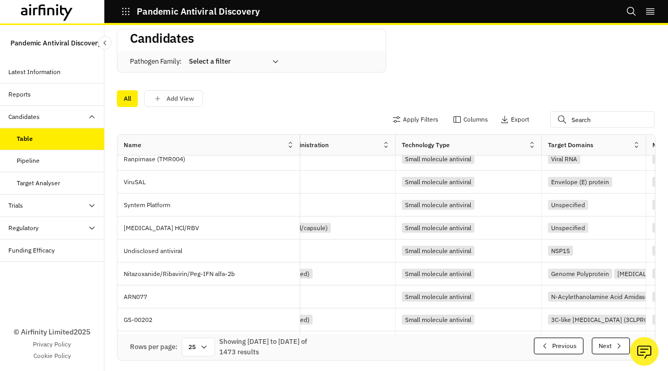
click at [563, 348] on button "Previous" at bounding box center [559, 346] width 50 height 17
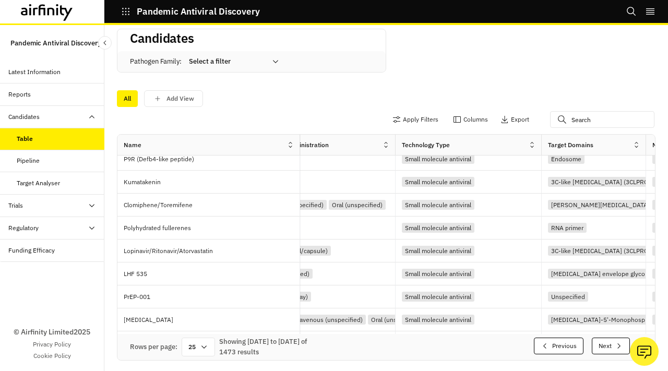
click at [563, 348] on button "Previous" at bounding box center [559, 346] width 50 height 17
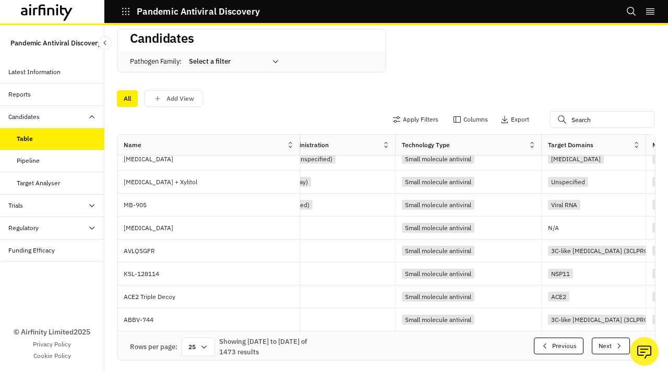
click at [563, 348] on button "Previous" at bounding box center [559, 346] width 50 height 17
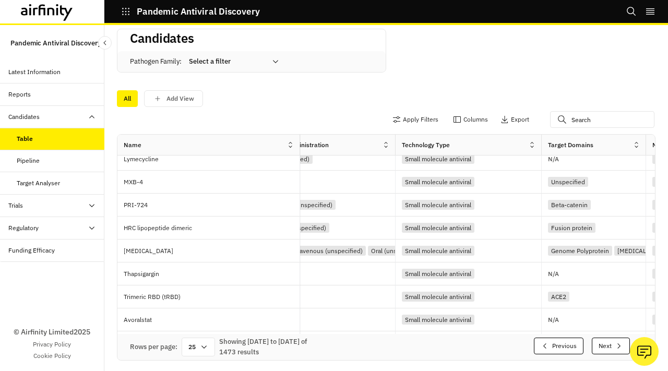
click at [563, 348] on button "Previous" at bounding box center [559, 346] width 50 height 17
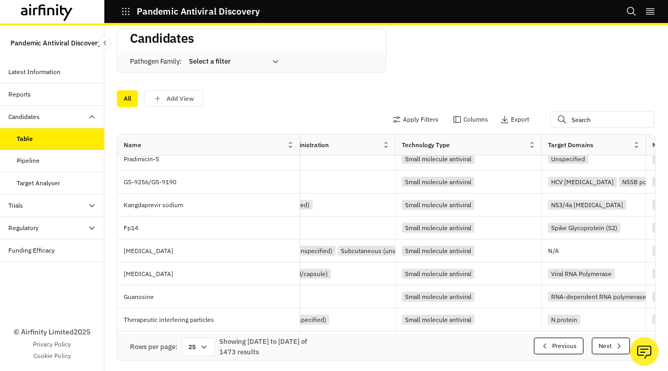
click at [563, 348] on button "Previous" at bounding box center [559, 346] width 50 height 17
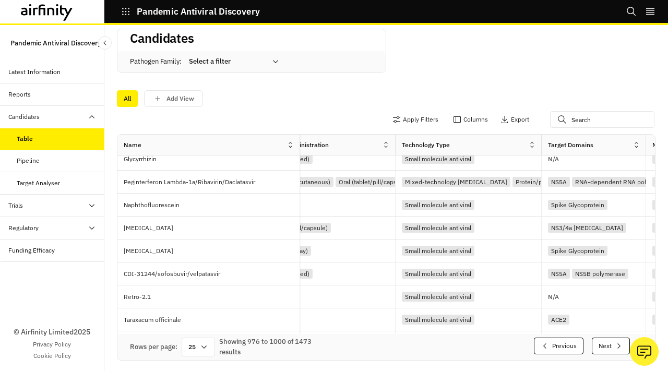
click at [563, 348] on button "Previous" at bounding box center [559, 346] width 50 height 17
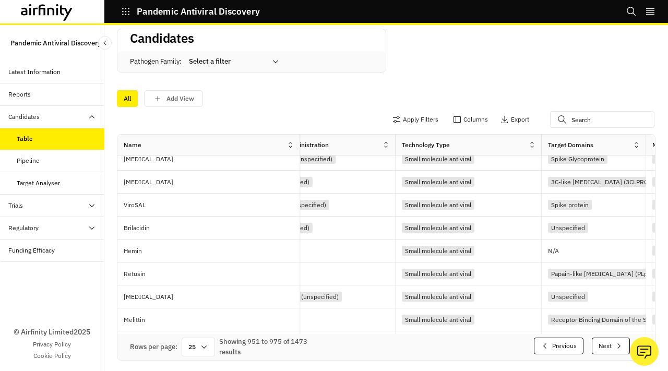
click at [563, 348] on button "Previous" at bounding box center [559, 346] width 50 height 17
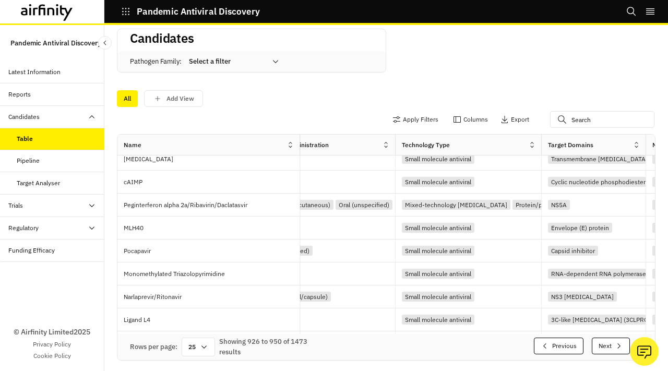
click at [563, 348] on button "Previous" at bounding box center [559, 346] width 50 height 17
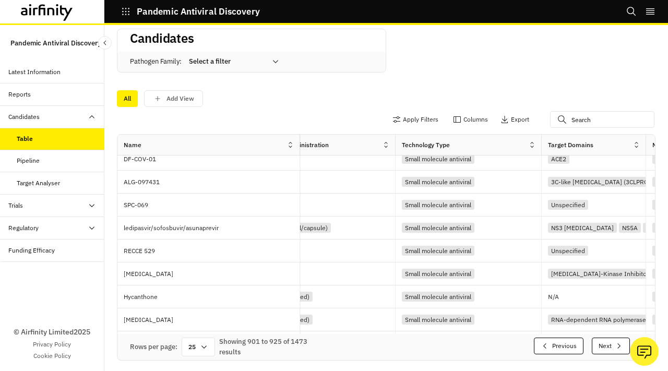
click at [563, 348] on button "Previous" at bounding box center [559, 346] width 50 height 17
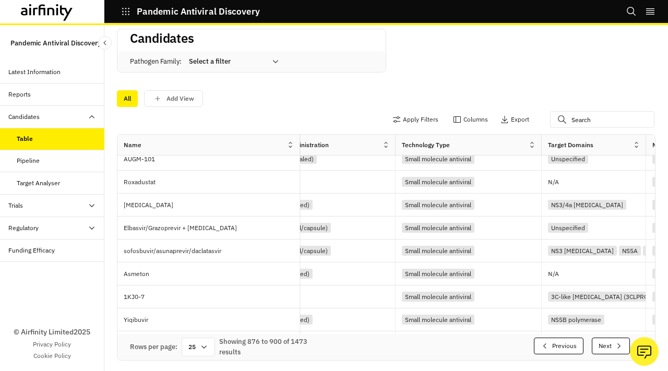
click at [563, 348] on button "Previous" at bounding box center [559, 346] width 50 height 17
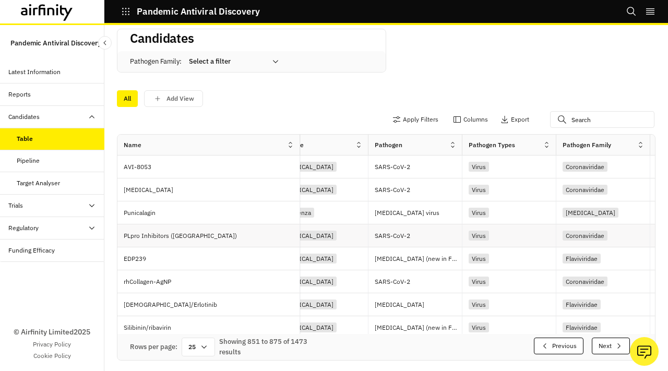
scroll to position [0, 527]
